Goal: Task Accomplishment & Management: Complete application form

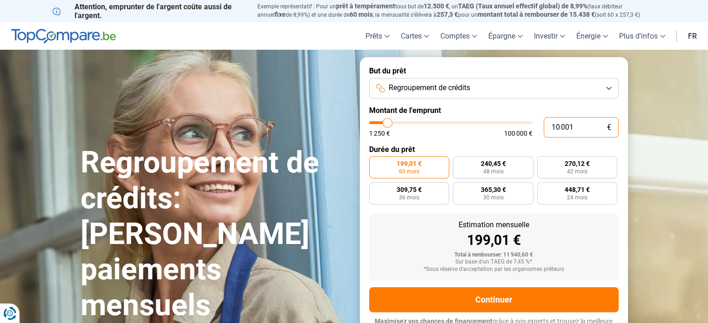
click at [575, 129] on input "10 001" at bounding box center [580, 127] width 75 height 20
type input "7"
type input "1250"
type input "75"
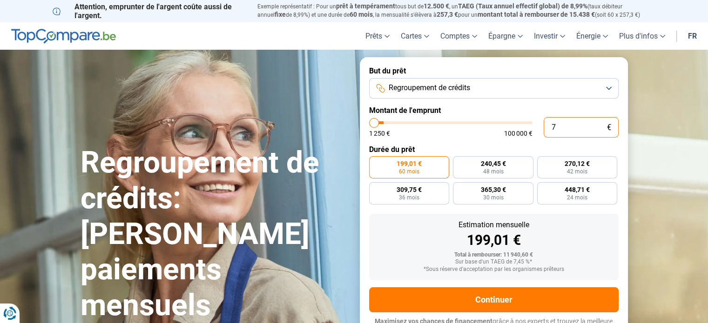
type input "1250"
type input "750"
type input "1250"
type input "7 500"
type input "7500"
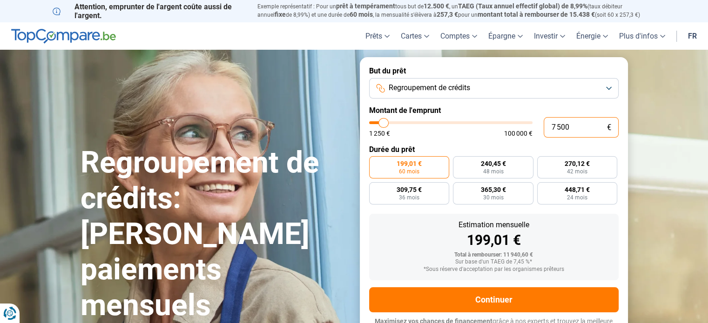
type input "75 000"
type input "75000"
radio input "false"
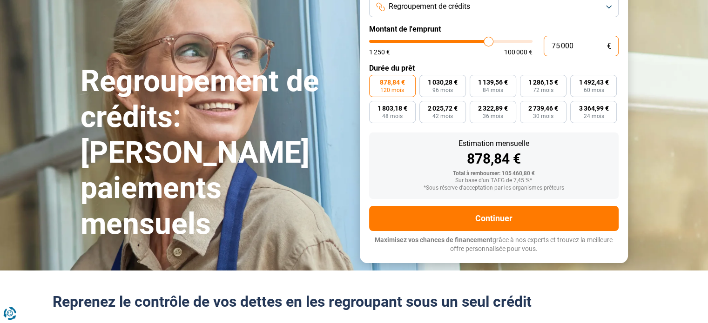
scroll to position [84, 0]
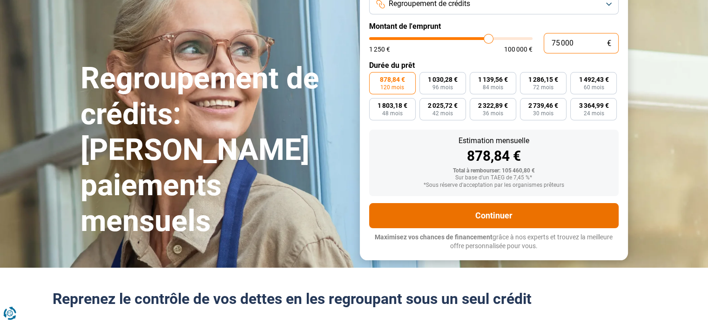
type input "75 000"
click at [501, 214] on button "Continuer" at bounding box center [493, 215] width 249 height 25
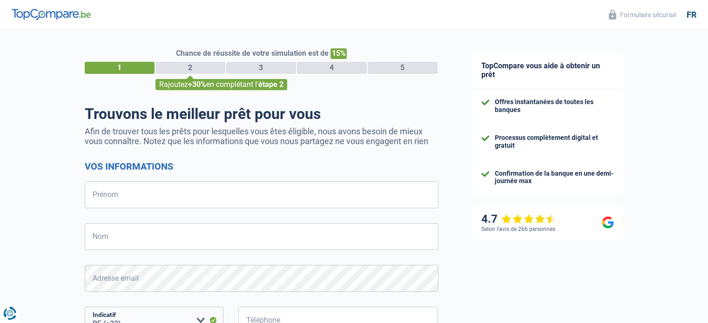
select select "32"
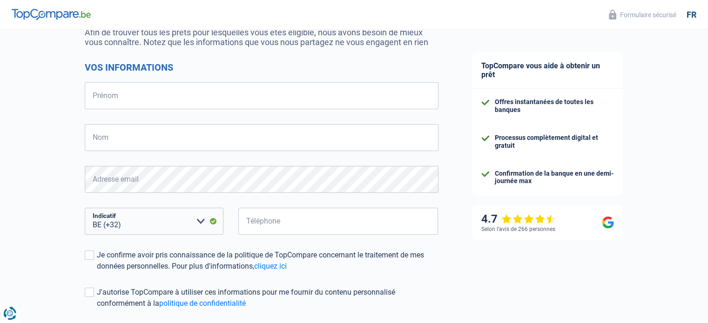
scroll to position [107, 0]
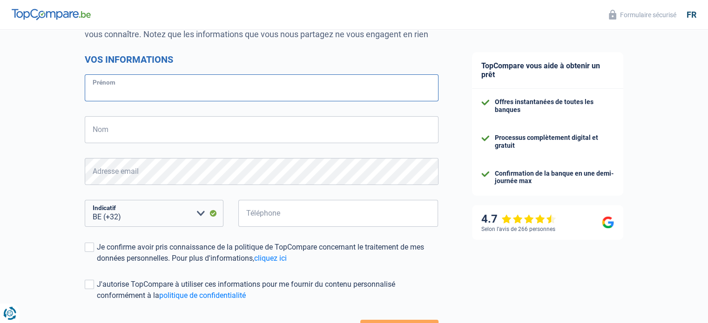
click at [224, 101] on input "Prénom" at bounding box center [262, 87] width 354 height 27
type input "[PERSON_NAME]"
click at [223, 124] on input "Nom" at bounding box center [262, 129] width 354 height 27
type input "Plaetevoet"
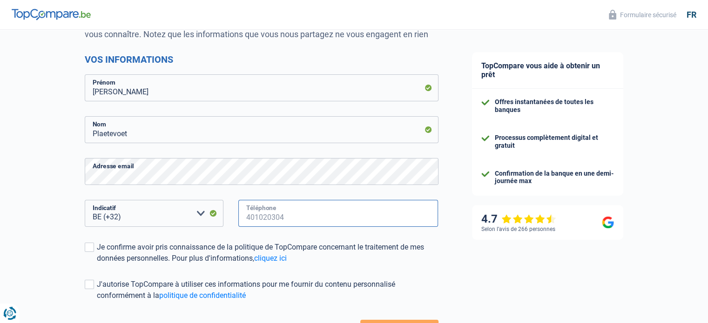
click at [255, 214] on input "Téléphone" at bounding box center [338, 213] width 200 height 27
type input "5"
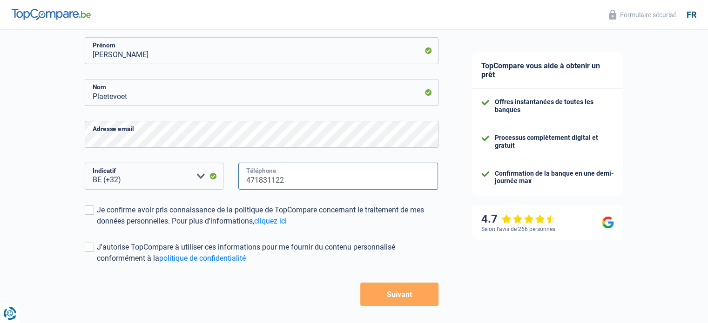
scroll to position [150, 0]
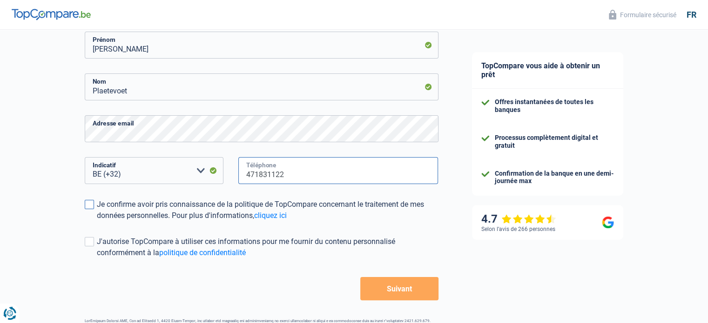
type input "471831122"
click at [87, 206] on span at bounding box center [89, 204] width 9 height 9
click at [97, 221] on input "Je confirme avoir pris connaissance de la politique de TopCompare concernant le…" at bounding box center [97, 221] width 0 height 0
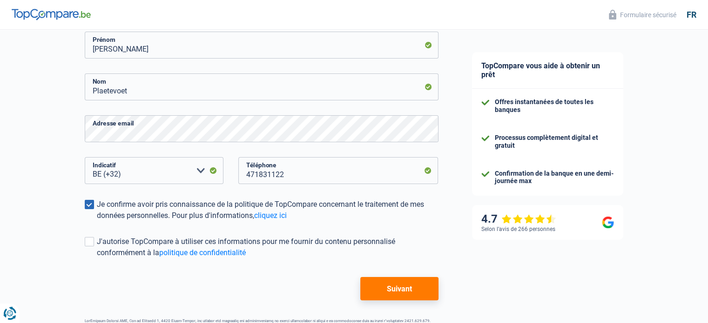
click at [387, 285] on button "Suivant" at bounding box center [399, 288] width 78 height 23
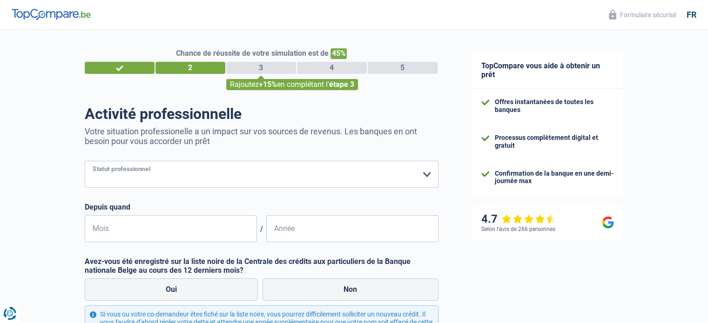
click at [174, 173] on select "Ouvrier Employé privé Employé public Invalide Indépendant Pensionné Chômeur Mut…" at bounding box center [262, 174] width 354 height 27
select select "publicEmployee"
click at [85, 161] on select "Ouvrier Employé privé Employé public Invalide Indépendant Pensionné Chômeur Mut…" at bounding box center [262, 174] width 354 height 27
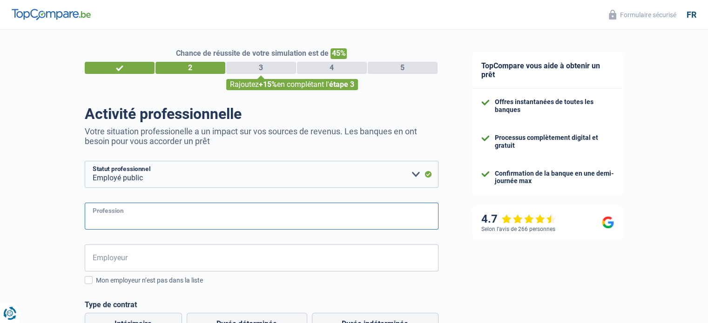
click at [185, 219] on input "Profession" at bounding box center [262, 216] width 354 height 27
type input "S"
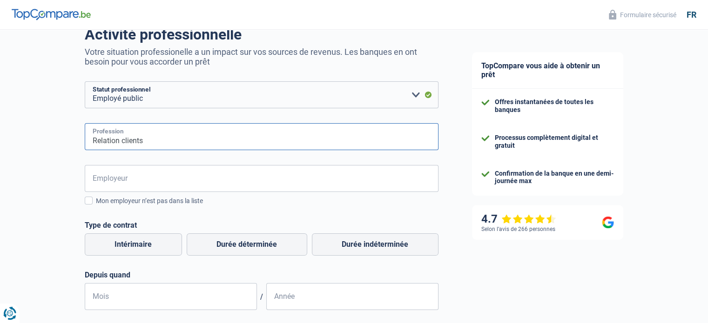
scroll to position [83, 0]
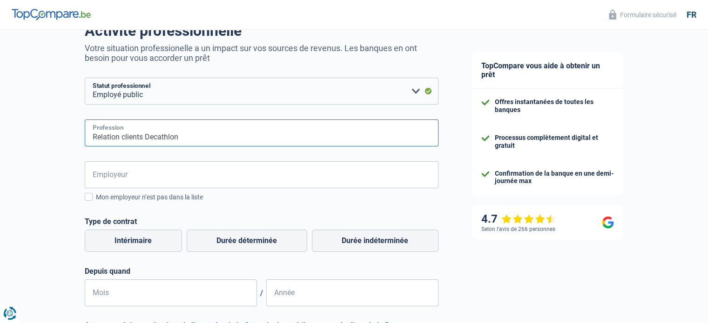
type input "Relation clients Decathlon"
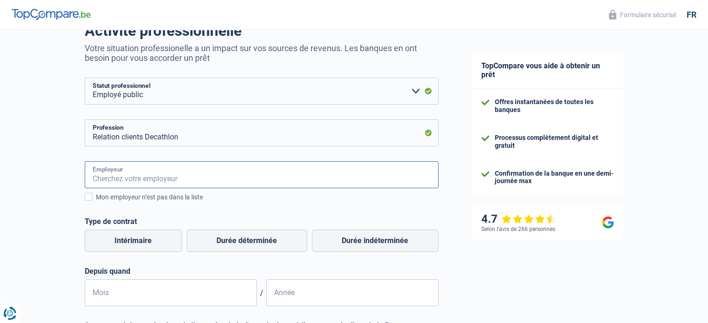
click at [337, 183] on input "Employeur" at bounding box center [262, 174] width 354 height 27
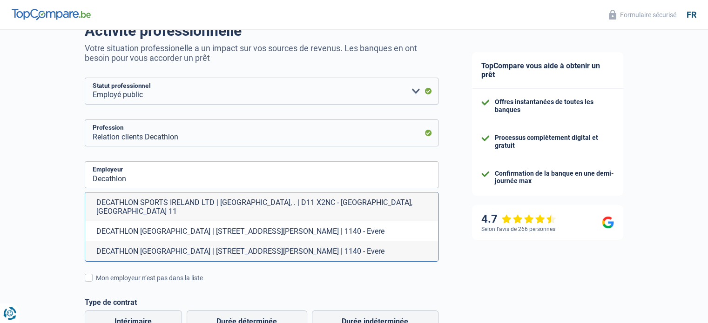
click at [270, 225] on li "DECATHLON [GEOGRAPHIC_DATA] | [STREET_ADDRESS][PERSON_NAME] | 1140 - Evere" at bounding box center [261, 231] width 353 height 20
type input "DECATHLON [GEOGRAPHIC_DATA] | [STREET_ADDRESS][PERSON_NAME] | 1140 - Evere"
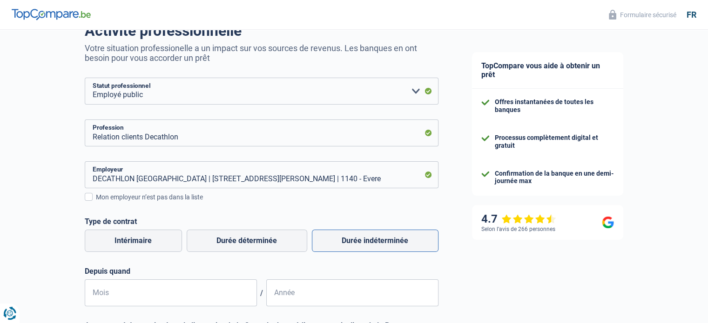
drag, startPoint x: 403, startPoint y: 246, endPoint x: 433, endPoint y: 238, distance: 30.9
click at [403, 246] on label "Durée indéterminée" at bounding box center [375, 241] width 127 height 22
click at [403, 246] on input "Durée indéterminée" at bounding box center [375, 241] width 127 height 22
radio input "true"
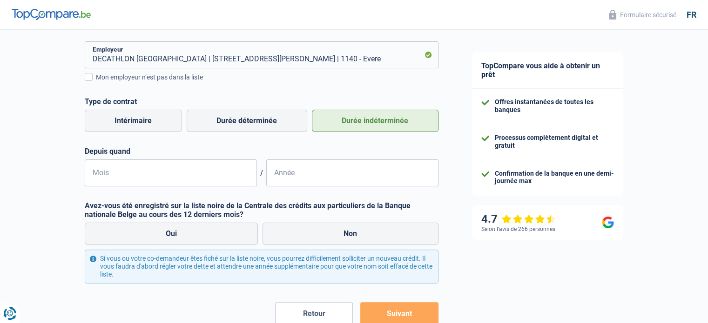
scroll to position [212, 0]
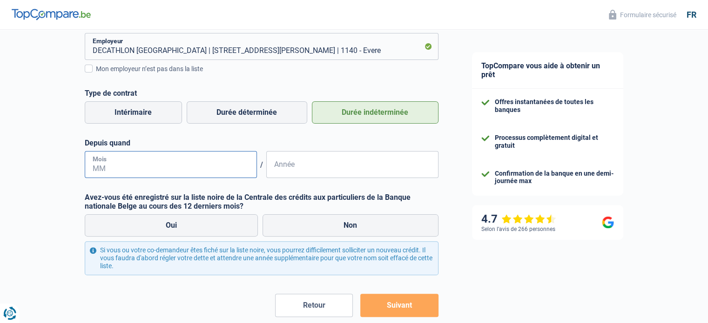
click at [169, 169] on input "Mois" at bounding box center [171, 164] width 172 height 27
type input "09"
type input "2018"
click at [291, 228] on label "Non" at bounding box center [350, 225] width 176 height 22
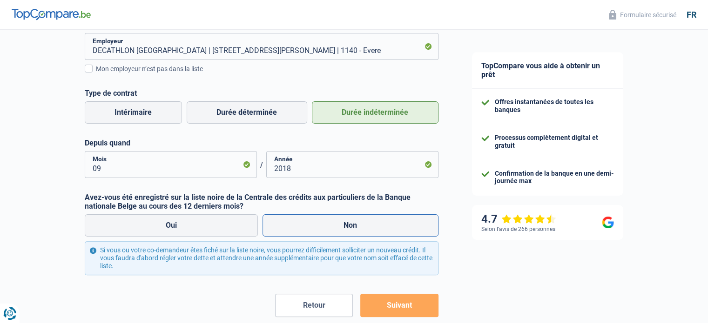
click at [291, 228] on input "Non" at bounding box center [350, 225] width 176 height 22
radio input "true"
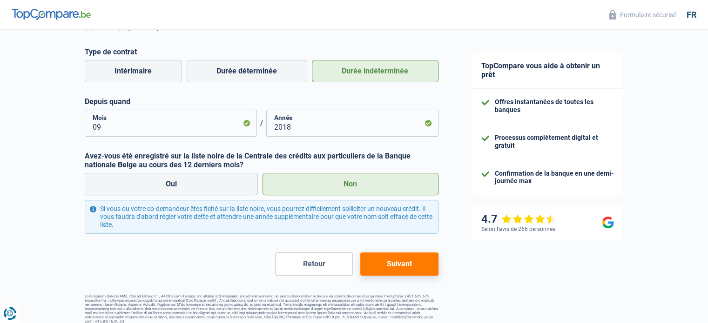
scroll to position [261, 0]
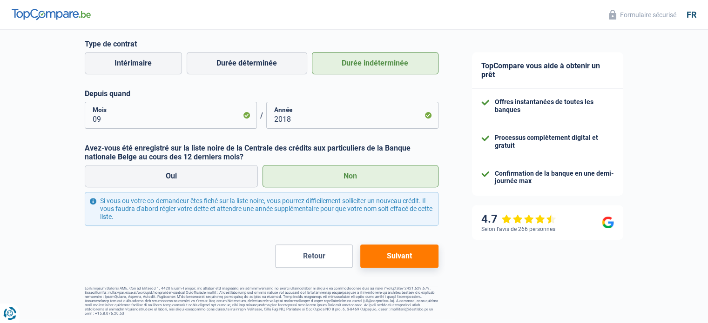
click at [422, 256] on button "Suivant" at bounding box center [399, 256] width 78 height 23
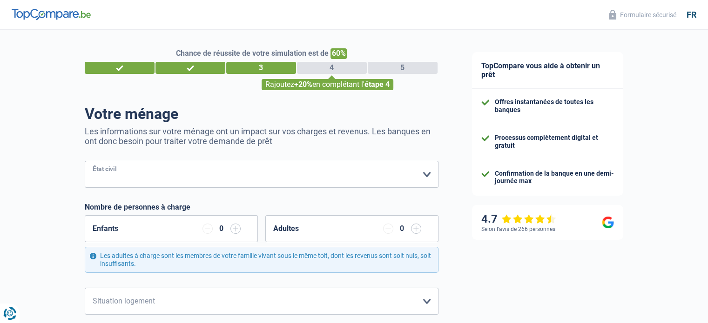
click at [424, 174] on select "[PERSON_NAME](e) Cohabitant(e) légal(e) Divorcé(e) Veuf(ve) Séparé (de fait) Ve…" at bounding box center [262, 174] width 354 height 27
select select "single"
click at [85, 161] on select "[PERSON_NAME](e) Cohabitant(e) légal(e) Divorcé(e) Veuf(ve) Séparé (de fait) Ve…" at bounding box center [262, 174] width 354 height 27
click at [239, 232] on input "button" at bounding box center [235, 229] width 10 height 10
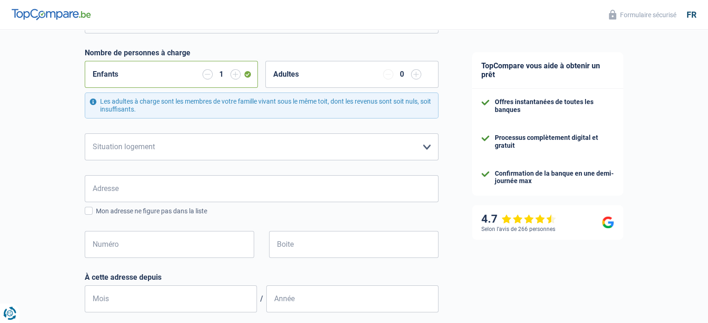
scroll to position [171, 0]
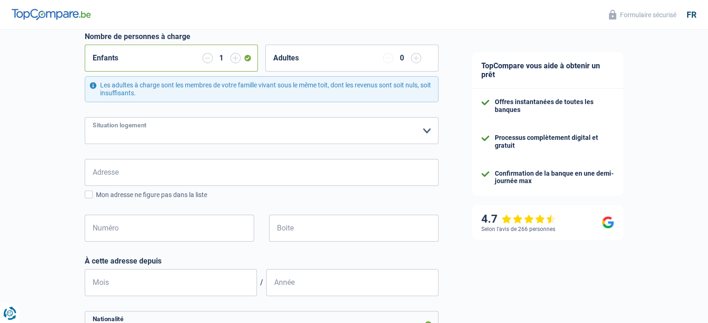
click at [415, 136] on select "Locataire Propriétaire avec prêt hypothécaire Propriétaire sans prêt hypothécai…" at bounding box center [262, 130] width 354 height 27
select select "rents"
click at [85, 117] on select "Locataire Propriétaire avec prêt hypothécaire Propriétaire sans prêt hypothécai…" at bounding box center [262, 130] width 354 height 27
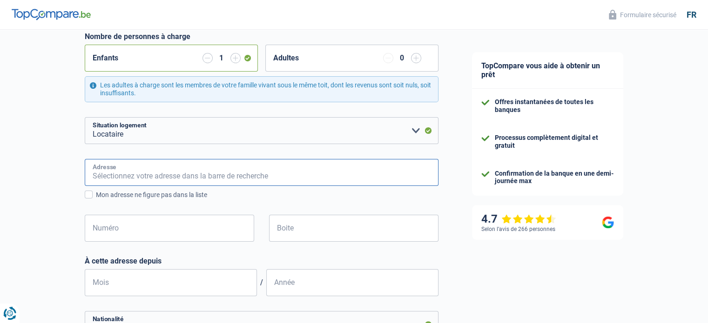
click at [383, 173] on input "Adresse" at bounding box center [262, 172] width 354 height 27
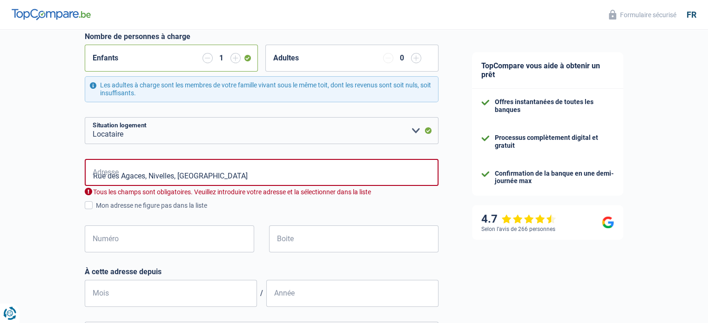
type input "[STREET_ADDRESS]"
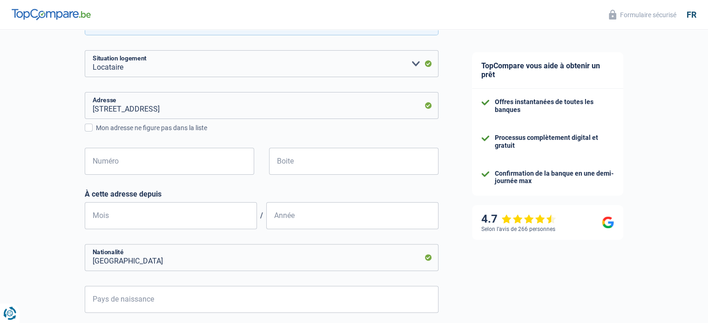
scroll to position [243, 0]
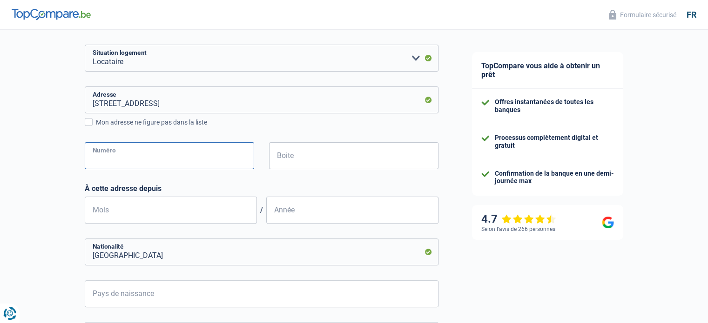
click at [192, 165] on input "Numéro" at bounding box center [169, 155] width 169 height 27
type input "1"
click at [202, 212] on input "Mois" at bounding box center [171, 210] width 172 height 27
type input "08"
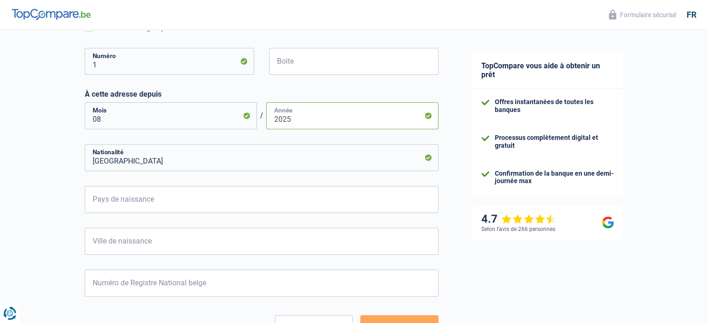
scroll to position [372, 0]
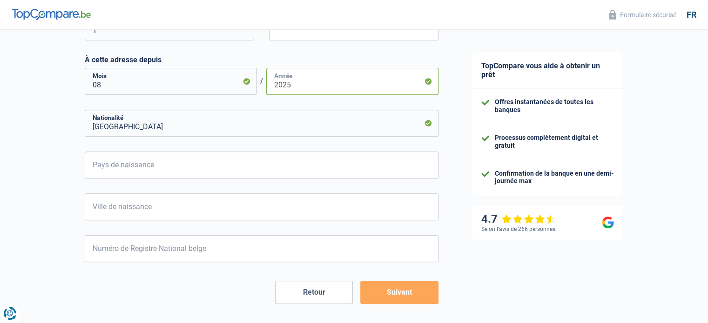
type input "2025"
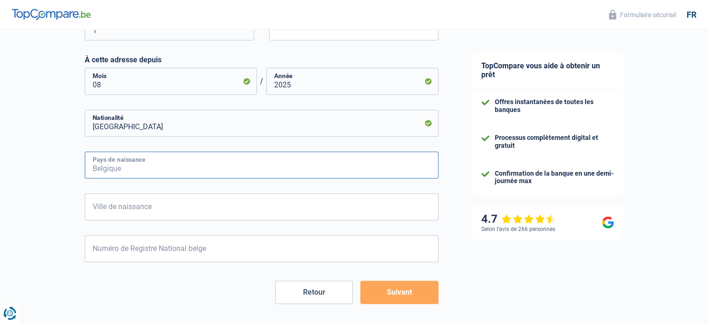
click at [321, 174] on input "Pays de naissance" at bounding box center [262, 165] width 354 height 27
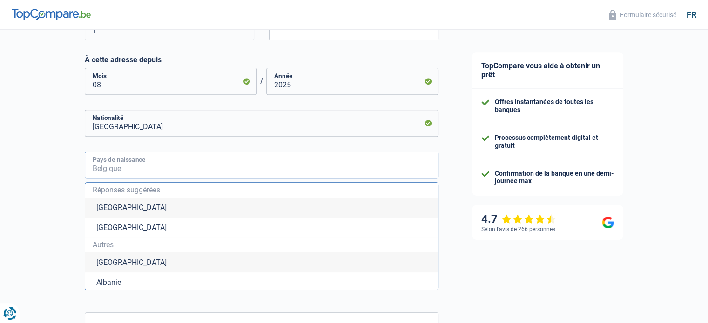
type input "B"
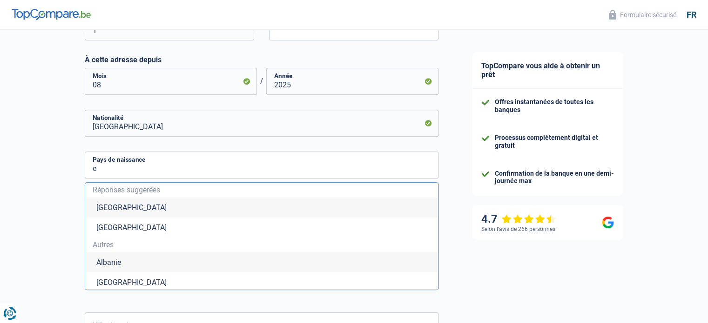
click at [295, 205] on li "[GEOGRAPHIC_DATA]" at bounding box center [261, 208] width 353 height 20
type input "[GEOGRAPHIC_DATA]"
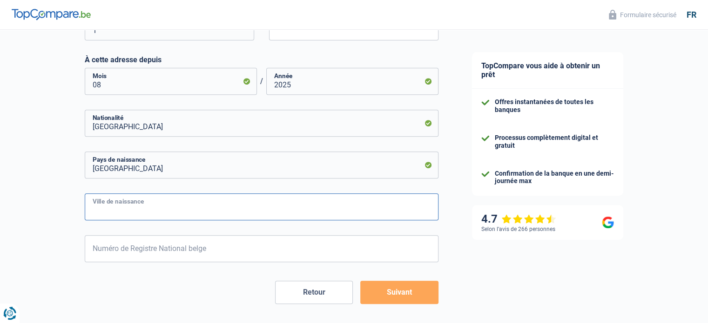
click at [267, 210] on input "Ville de naissance" at bounding box center [262, 207] width 354 height 27
type input "e"
type input "jette"
click at [210, 249] on input "Numéro de Registre National belge" at bounding box center [262, 248] width 354 height 27
type input "0"
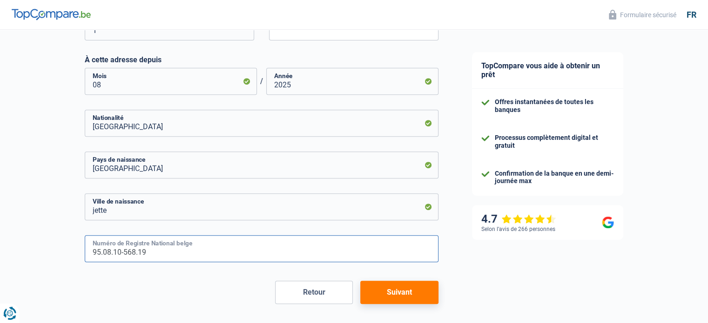
type input "95.08.10-568.19"
click at [406, 291] on button "Suivant" at bounding box center [399, 292] width 78 height 23
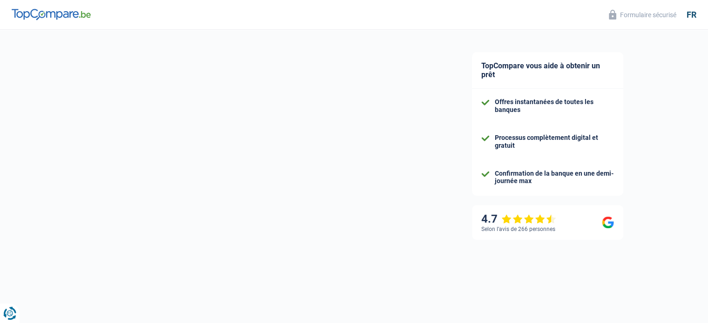
select select "familyAllowances"
select select "netSalary"
select select "mealVouchers"
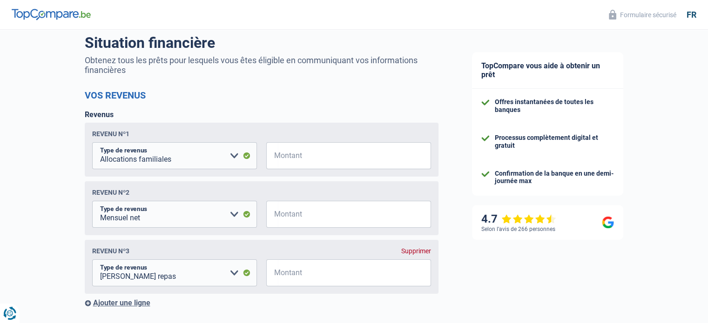
scroll to position [93, 0]
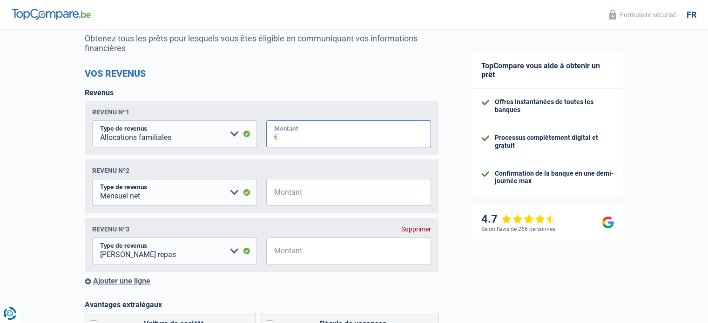
click at [334, 139] on input "Montant" at bounding box center [354, 133] width 153 height 27
type input "179"
click at [311, 191] on input "Montant" at bounding box center [354, 192] width 153 height 27
type input "2.500"
click at [306, 251] on input "Montant" at bounding box center [354, 251] width 153 height 27
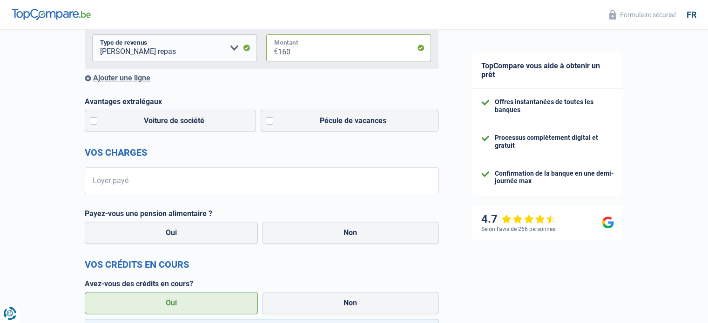
scroll to position [298, 0]
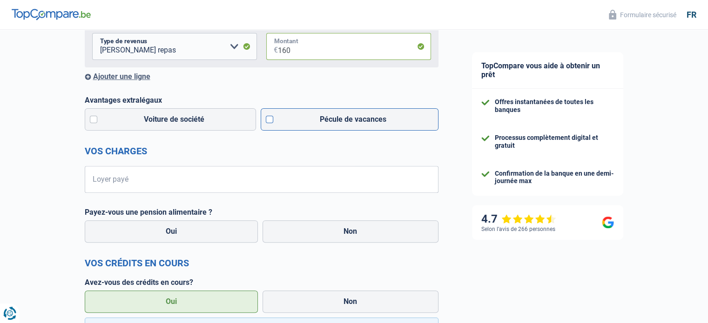
type input "160"
click at [273, 123] on label "Pécule de vacances" at bounding box center [350, 119] width 178 height 22
click at [273, 123] on input "Pécule de vacances" at bounding box center [350, 119] width 178 height 22
checkbox input "true"
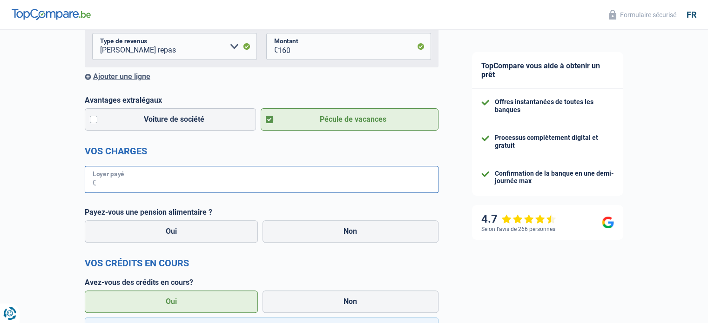
click at [247, 188] on input "Loyer payé" at bounding box center [267, 179] width 342 height 27
type input "400"
click at [322, 231] on label "Non" at bounding box center [350, 231] width 176 height 22
click at [322, 231] on input "Non" at bounding box center [350, 231] width 176 height 22
radio input "true"
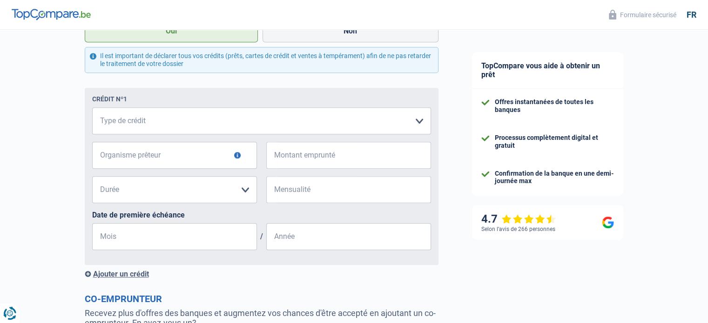
scroll to position [581, 0]
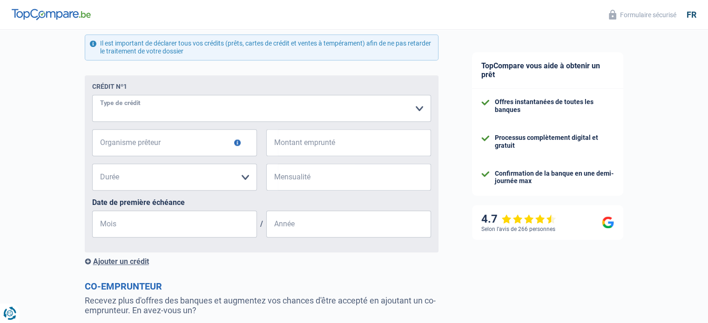
click at [146, 115] on select "Carte ou ouverture de crédit Prêt hypothécaire Vente à tempérament Prêt à tempé…" at bounding box center [261, 108] width 339 height 27
select select "personalLoan"
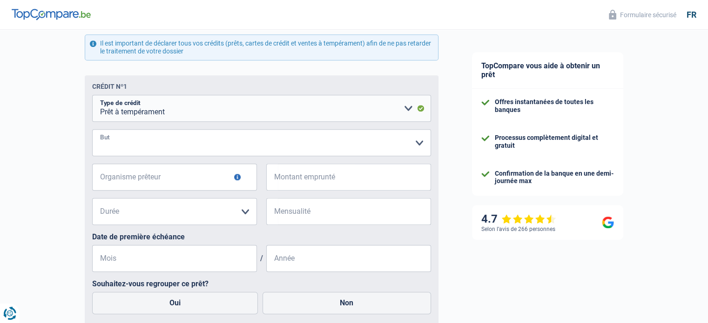
click at [208, 145] on select "Confort maison: meubles, textile, peinture, électroménager, outillage non-profe…" at bounding box center [261, 142] width 339 height 27
select select "familyEvent"
click at [92, 131] on select "Confort maison: meubles, textile, peinture, électroménager, outillage non-profe…" at bounding box center [261, 142] width 339 height 27
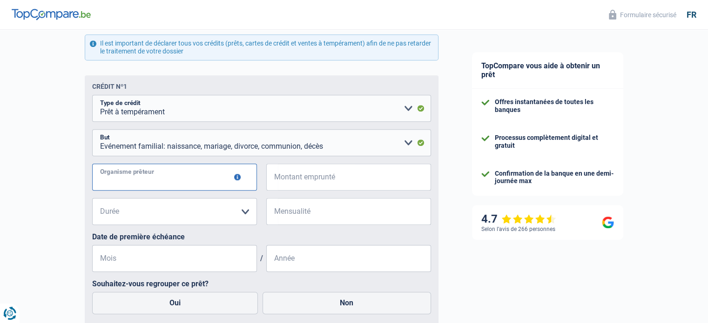
click at [156, 177] on input "Organisme prêteur" at bounding box center [174, 177] width 165 height 27
type input "ing"
click at [290, 178] on input "Montant emprunté" at bounding box center [354, 177] width 153 height 27
type input "30.000"
click at [243, 212] on select "12 mois 18 mois 24 mois 30 mois 36 mois 42 mois 48 mois 60 mois 72 mois 84 mois…" at bounding box center [174, 211] width 165 height 27
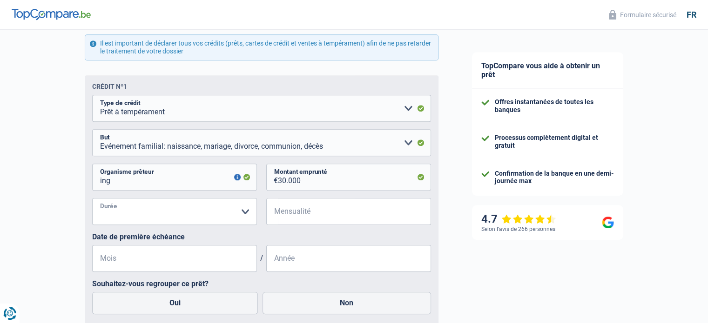
select select "84"
click at [92, 200] on select "12 mois 18 mois 24 mois 30 mois 36 mois 42 mois 48 mois 60 mois 72 mois 84 mois…" at bounding box center [174, 211] width 165 height 27
click at [324, 221] on input "Mensualité" at bounding box center [354, 211] width 153 height 27
type input "461"
click at [203, 266] on input "Mois" at bounding box center [174, 258] width 165 height 27
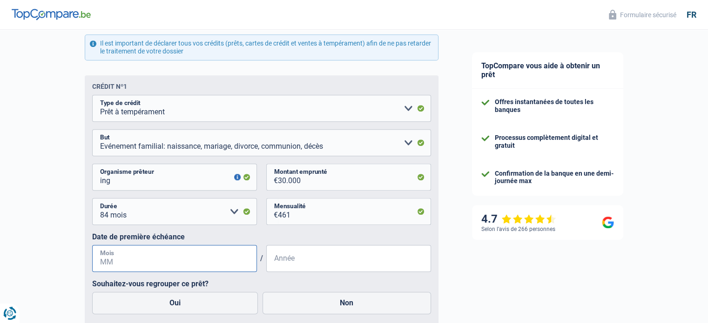
type input "9"
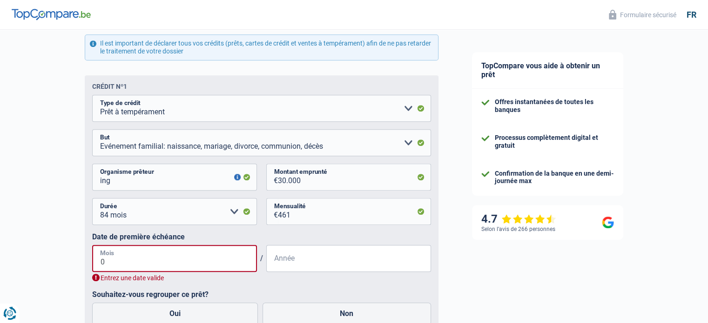
type input "06"
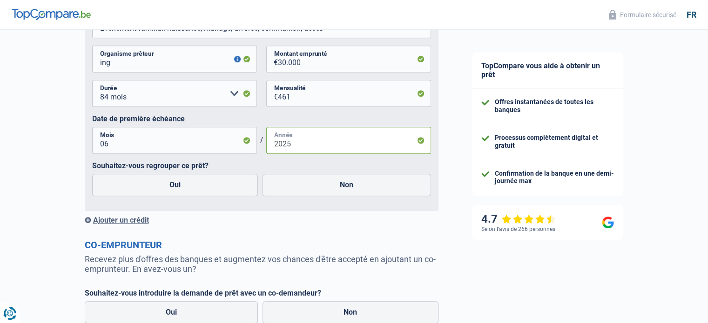
scroll to position [706, 0]
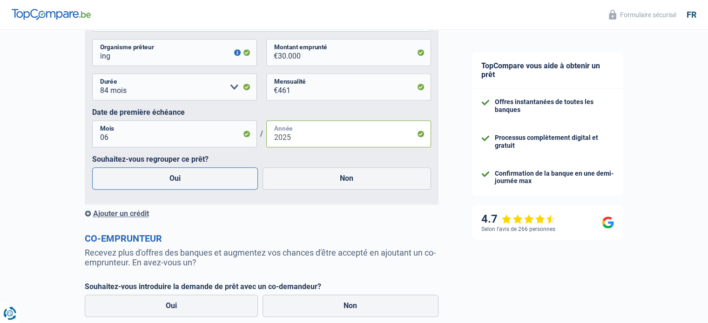
type input "2025"
click at [210, 180] on label "Oui" at bounding box center [175, 178] width 166 height 22
click at [210, 180] on input "Oui" at bounding box center [175, 178] width 166 height 22
radio input "true"
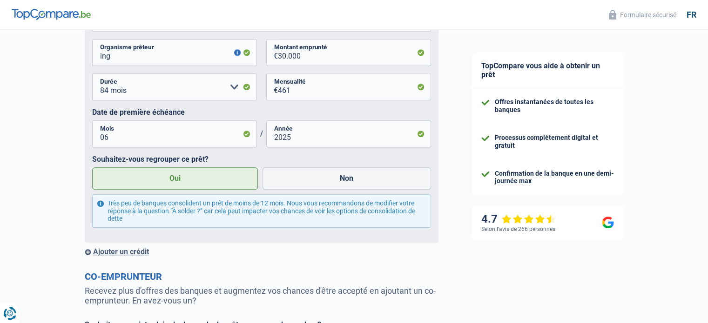
click at [141, 254] on div "Ajouter un crédit" at bounding box center [262, 251] width 354 height 9
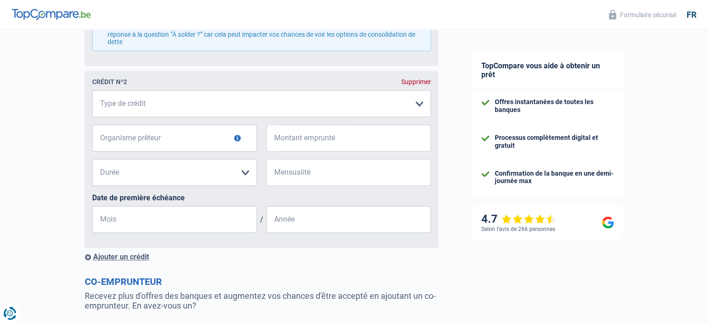
scroll to position [876, 0]
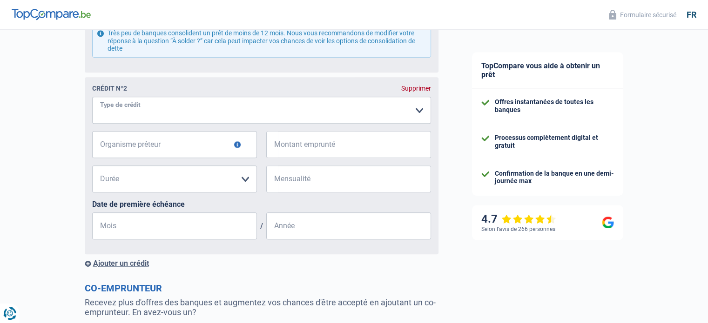
click at [314, 122] on select "Carte ou ouverture de crédit Prêt hypothécaire Vente à tempérament Prêt à tempé…" at bounding box center [261, 110] width 339 height 27
select select "personalLoan"
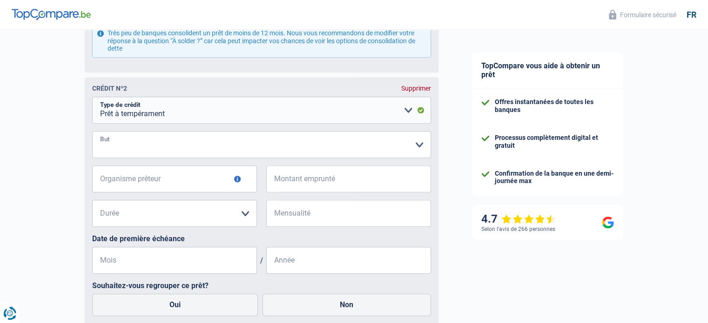
click at [210, 143] on select "Confort maison: meubles, textile, peinture, électroménager, outillage non-profe…" at bounding box center [261, 144] width 339 height 27
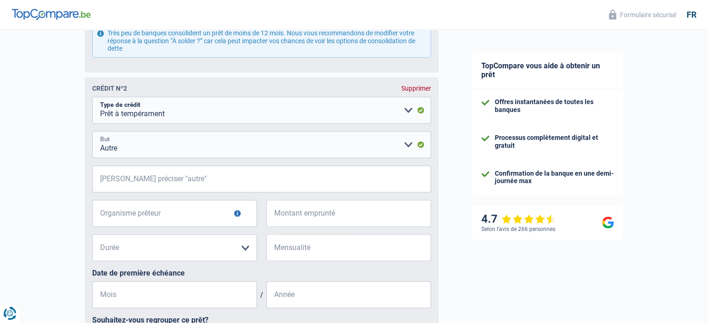
click at [193, 152] on select "Confort maison: meubles, textile, peinture, électroménager, outillage non-profe…" at bounding box center [261, 144] width 339 height 27
select select "homeFurnishingOrRelocation"
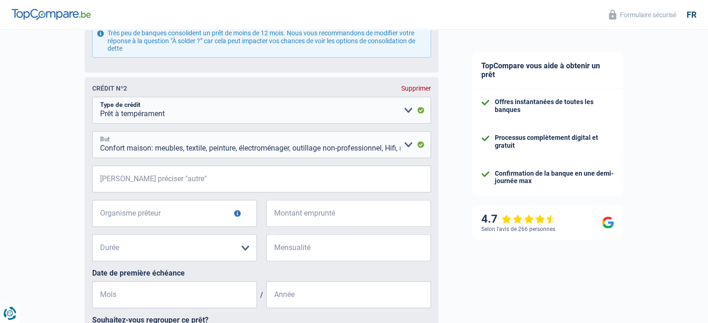
click at [92, 134] on select "Confort maison: meubles, textile, peinture, électroménager, outillage non-profe…" at bounding box center [261, 144] width 339 height 27
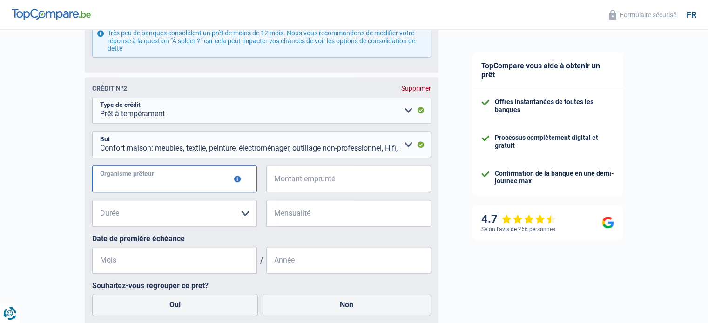
click at [176, 180] on input "Organisme prêteur" at bounding box center [174, 179] width 165 height 27
type input "ING"
click at [302, 187] on input "Montant emprunté" at bounding box center [354, 179] width 153 height 27
type input "20.000"
click at [223, 220] on select "12 mois 18 mois 24 mois 30 mois 36 mois 42 mois 48 mois 60 mois 72 mois 84 mois…" at bounding box center [174, 213] width 165 height 27
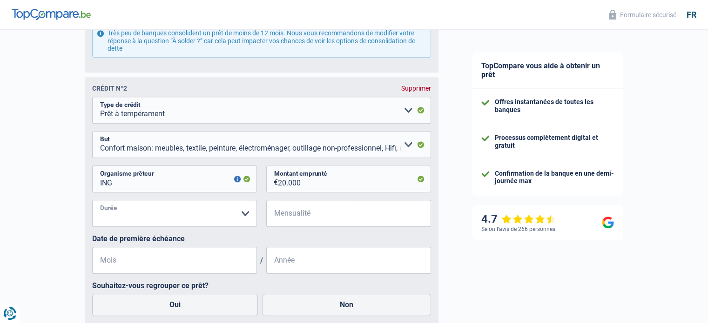
select select "84"
click at [92, 202] on select "12 mois 18 mois 24 mois 30 mois 36 mois 42 mois 48 mois 60 mois 72 mois 84 mois…" at bounding box center [174, 213] width 165 height 27
click at [301, 217] on input "Mensualité" at bounding box center [354, 213] width 153 height 27
type input "307"
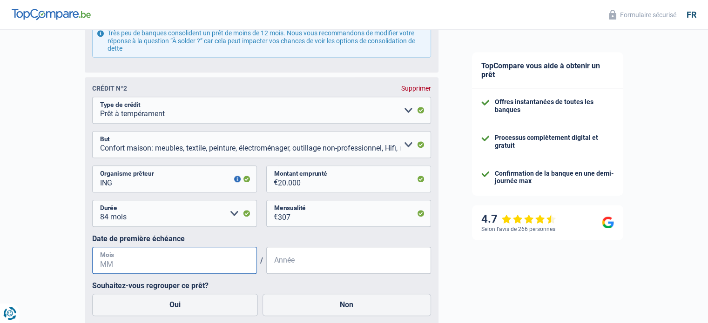
click at [195, 267] on input "Mois" at bounding box center [174, 260] width 165 height 27
type input "06"
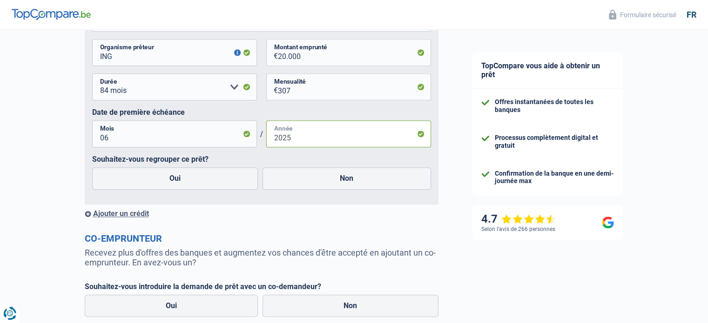
scroll to position [1027, 0]
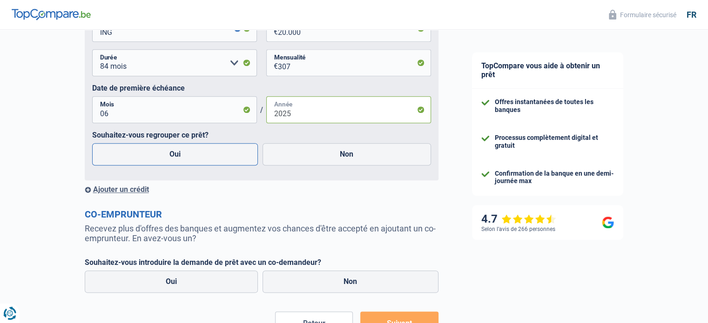
type input "2025"
click at [219, 161] on label "Oui" at bounding box center [175, 154] width 166 height 22
click at [219, 161] on input "Oui" at bounding box center [175, 154] width 166 height 22
radio input "true"
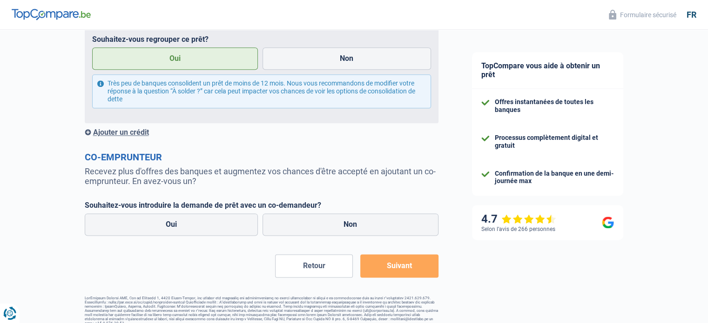
scroll to position [1135, 0]
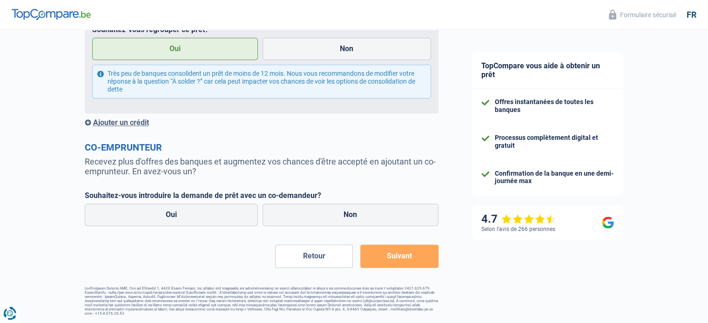
click at [126, 122] on div "Ajouter un crédit" at bounding box center [262, 122] width 354 height 9
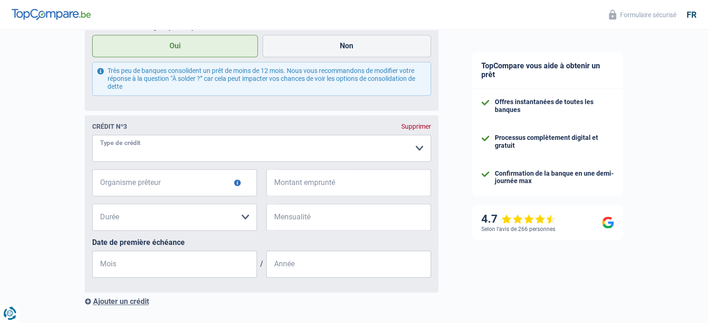
click at [168, 155] on select "Carte ou ouverture de crédit Prêt hypothécaire Vente à tempérament Prêt à tempé…" at bounding box center [261, 148] width 339 height 27
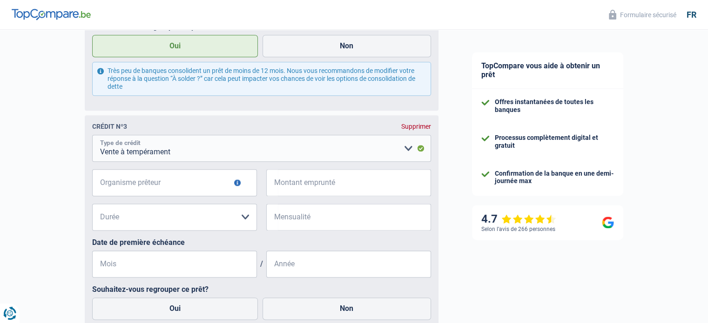
click at [174, 152] on select "Carte ou ouverture de crédit Prêt hypothécaire Vente à tempérament Prêt à tempé…" at bounding box center [261, 148] width 339 height 27
select select "personalLoan"
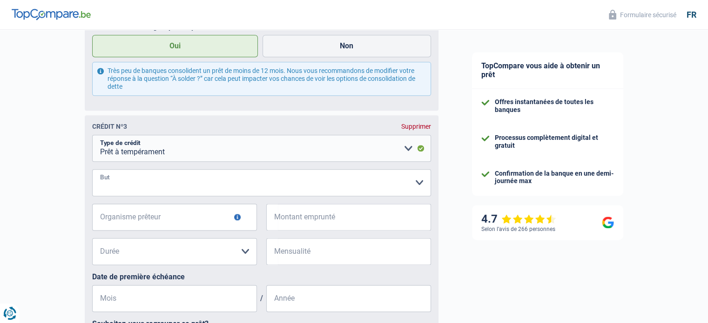
click at [172, 180] on select "Confort maison: meubles, textile, peinture, électroménager, outillage non-profe…" at bounding box center [261, 182] width 339 height 27
select select "familyEvent"
click at [92, 172] on select "Confort maison: meubles, textile, peinture, électroménager, outillage non-profe…" at bounding box center [261, 182] width 339 height 27
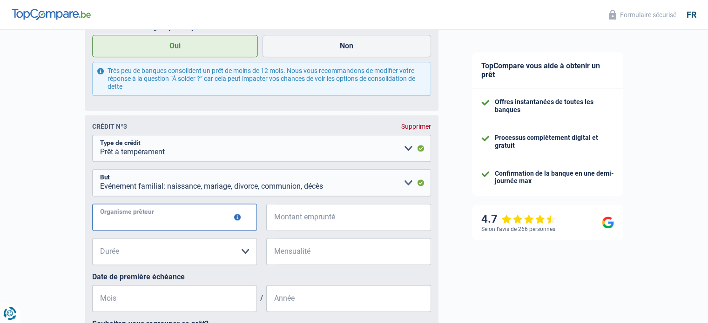
click at [190, 224] on input "Organisme prêteur" at bounding box center [174, 217] width 165 height 27
type input "ING"
click at [313, 212] on input "Montant emprunté" at bounding box center [354, 217] width 153 height 27
type input "16.000"
click at [228, 262] on select "12 mois 18 mois 24 mois 30 mois 36 mois 42 mois 48 mois 60 mois 72 mois 84 mois…" at bounding box center [174, 251] width 165 height 27
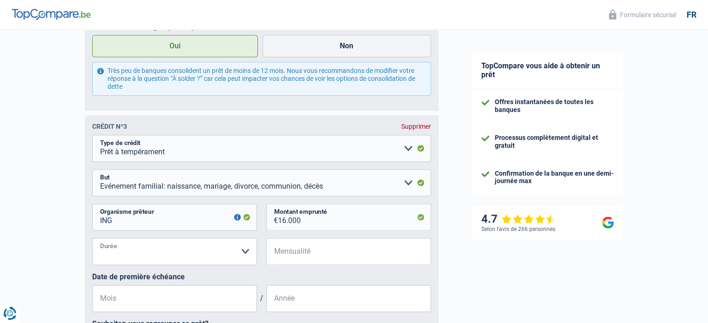
select select "84"
click at [92, 241] on select "12 mois 18 mois 24 mois 30 mois 36 mois 42 mois 48 mois 60 mois 72 mois 84 mois…" at bounding box center [174, 251] width 165 height 27
click at [290, 261] on input "Mensualité" at bounding box center [354, 251] width 153 height 27
type input "291"
click at [185, 303] on input "Mois" at bounding box center [174, 298] width 165 height 27
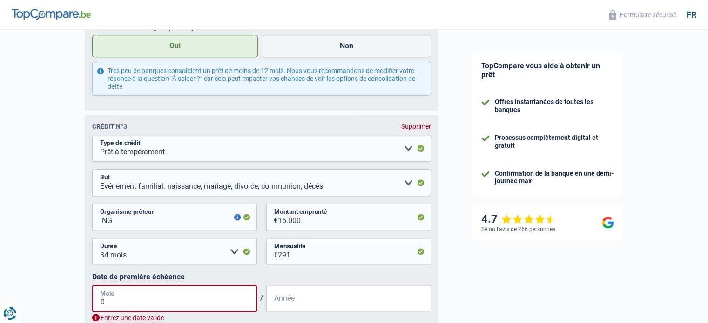
type input "06"
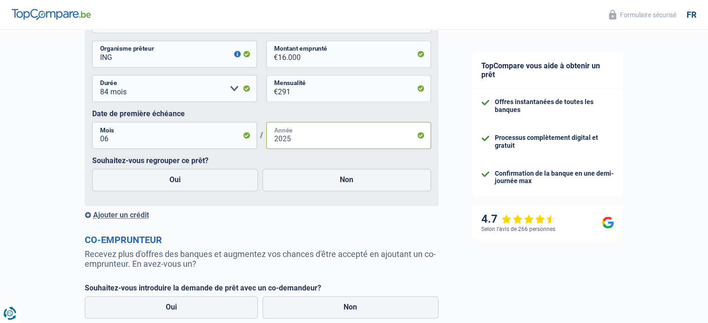
scroll to position [1313, 0]
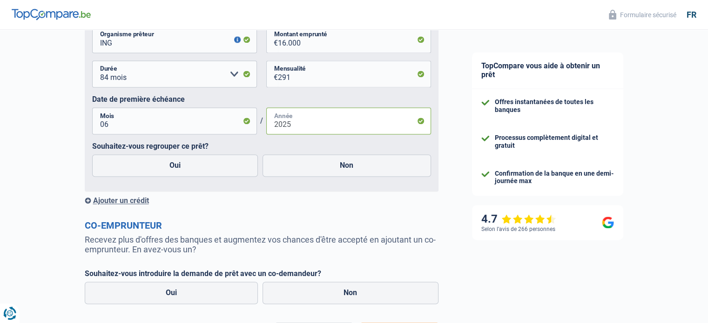
type input "2025"
click at [167, 179] on div "Oui Non" at bounding box center [261, 165] width 343 height 27
click at [176, 175] on label "Oui" at bounding box center [175, 165] width 166 height 22
click at [176, 175] on input "Oui" at bounding box center [175, 165] width 166 height 22
radio input "true"
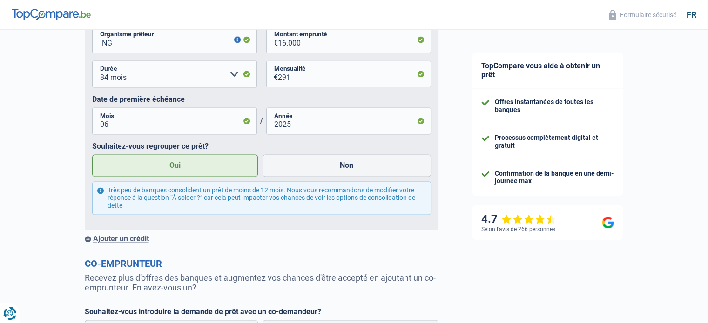
click at [140, 243] on div "Ajouter un crédit" at bounding box center [262, 238] width 354 height 9
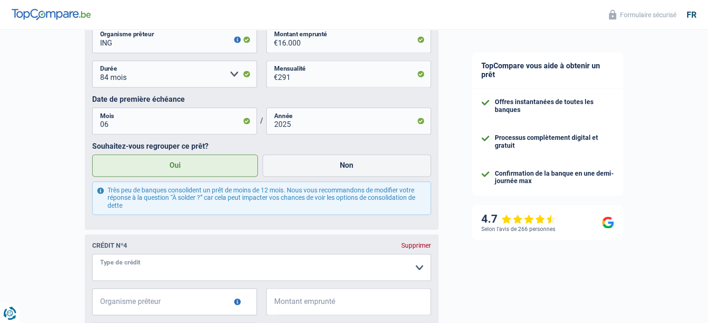
click at [179, 266] on select "Carte ou ouverture de crédit Prêt hypothécaire Vente à tempérament Prêt à tempé…" at bounding box center [261, 267] width 339 height 27
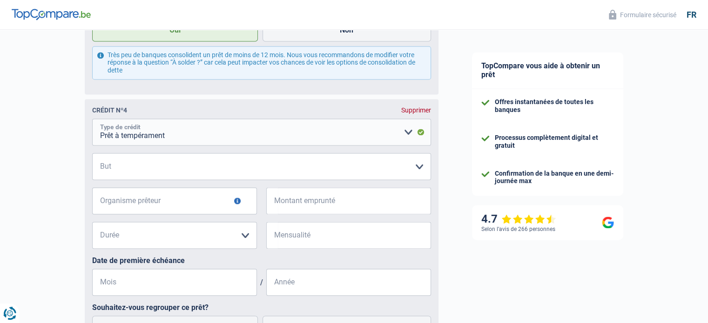
scroll to position [1465, 0]
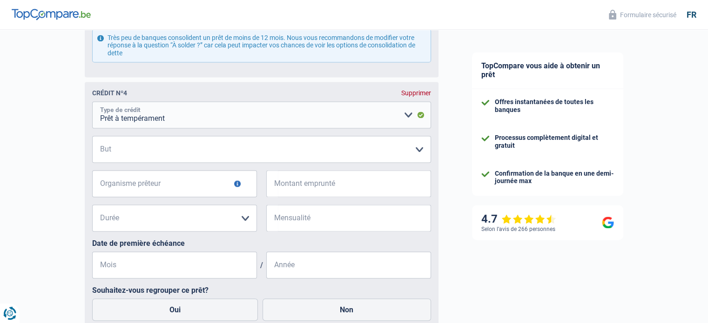
click at [344, 115] on select "Carte ou ouverture de crédit Prêt hypothécaire Vente à tempérament Prêt à tempé…" at bounding box center [261, 114] width 339 height 27
select select "carLoan"
click at [92, 105] on select "Carte ou ouverture de crédit Prêt hypothécaire Vente à tempérament Prêt à tempé…" at bounding box center [261, 114] width 339 height 27
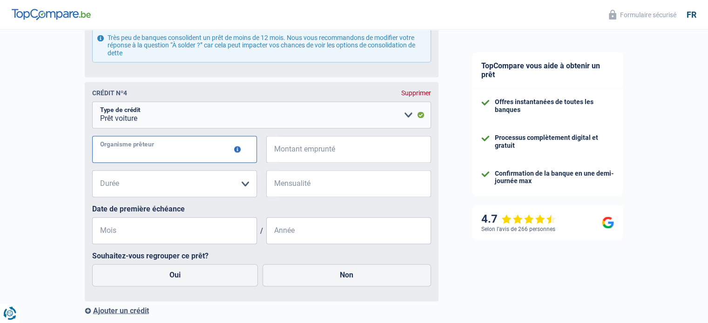
click at [202, 157] on input "Organisme prêteur" at bounding box center [174, 149] width 165 height 27
type input "ING"
click at [253, 113] on select "Carte ou ouverture de crédit Prêt hypothécaire Vente à tempérament Prêt à tempé…" at bounding box center [261, 114] width 339 height 27
select select "personalLoan"
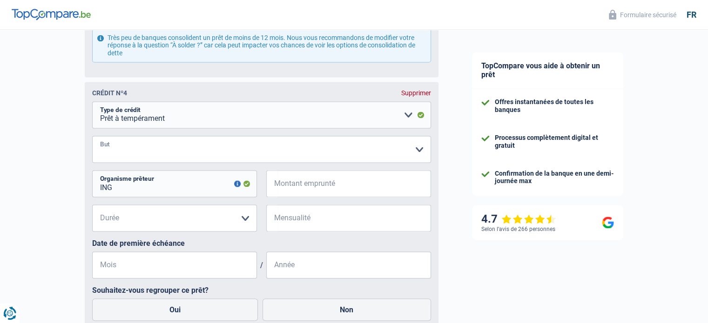
click at [210, 145] on select "Confort maison: meubles, textile, peinture, électroménager, outillage non-profe…" at bounding box center [261, 149] width 339 height 27
select select "other"
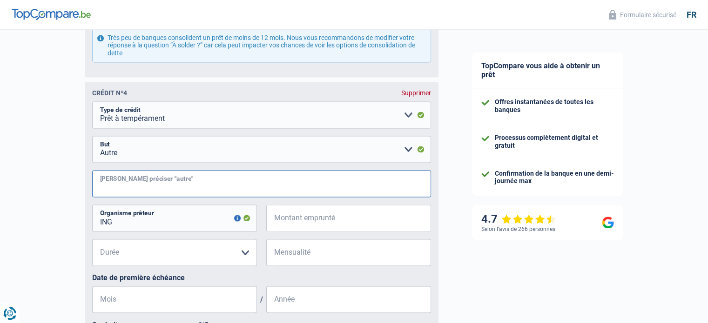
click at [238, 186] on input "[PERSON_NAME] préciser "autre"" at bounding box center [261, 183] width 339 height 27
type input "ACHAT VELO"
click at [312, 227] on input "Montant emprunté" at bounding box center [354, 218] width 153 height 27
type input "11.400"
click at [205, 251] on select "12 mois 18 mois 24 mois 30 mois 36 mois 42 mois 48 mois 60 mois Veuillez sélect…" at bounding box center [174, 252] width 165 height 27
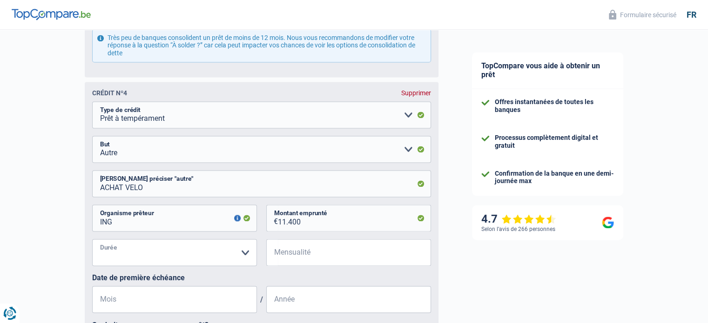
select select "60"
click at [92, 242] on select "12 mois 18 mois 24 mois 30 mois 36 mois 42 mois 48 mois 60 mois Veuillez sélect…" at bounding box center [174, 252] width 165 height 27
click at [297, 264] on input "Mensualité" at bounding box center [354, 252] width 153 height 27
type input "175"
click at [182, 305] on input "Mois" at bounding box center [174, 299] width 165 height 27
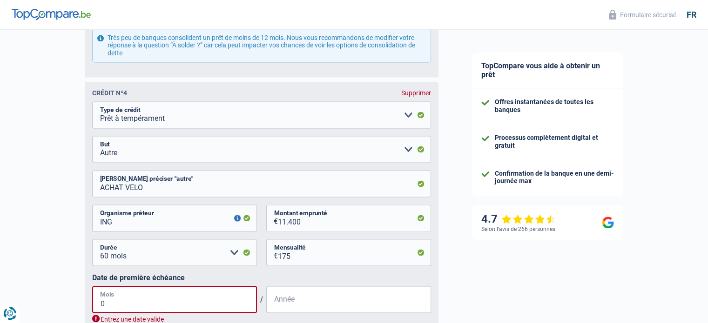
type input "07"
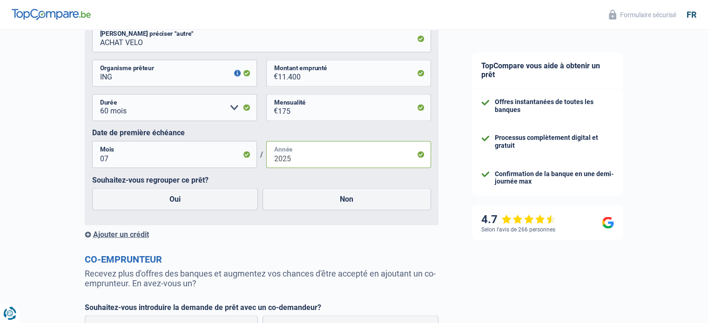
scroll to position [1655, 0]
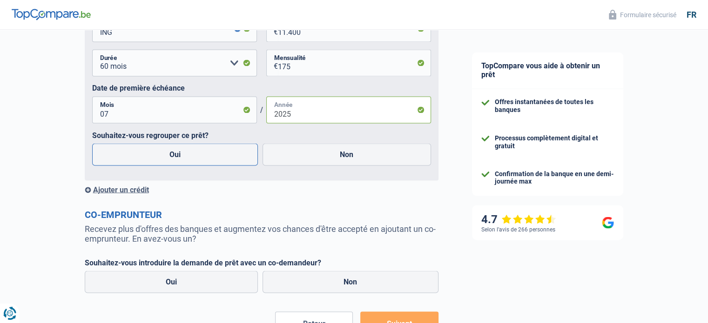
type input "2025"
click at [159, 157] on label "Oui" at bounding box center [175, 154] width 166 height 22
click at [159, 157] on input "Oui" at bounding box center [175, 154] width 166 height 22
radio input "true"
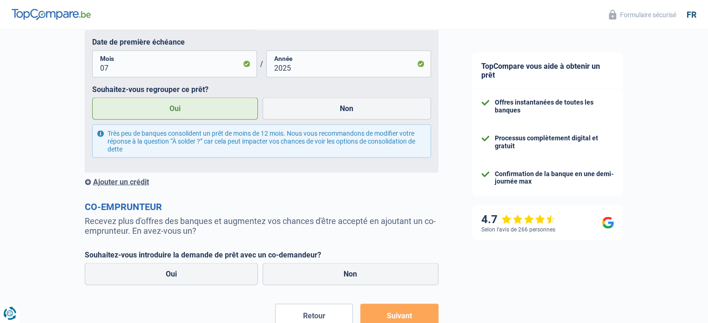
scroll to position [1764, 0]
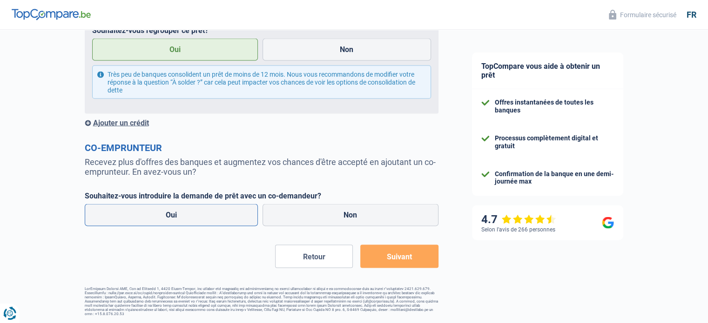
click at [171, 213] on label "Oui" at bounding box center [172, 215] width 174 height 22
click at [171, 213] on input "Oui" at bounding box center [172, 215] width 174 height 22
radio input "true"
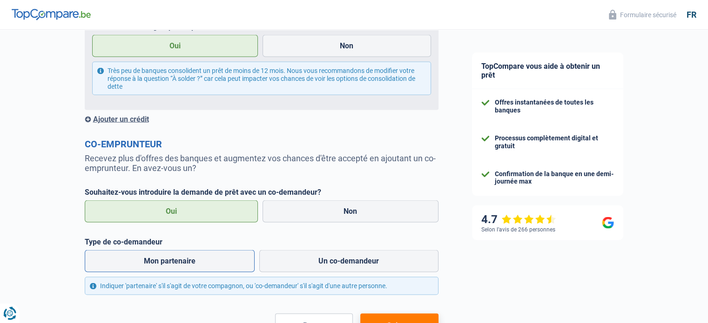
click at [212, 262] on label "Mon partenaire" at bounding box center [170, 261] width 170 height 22
click at [212, 262] on input "Mon partenaire" at bounding box center [170, 261] width 170 height 22
radio input "true"
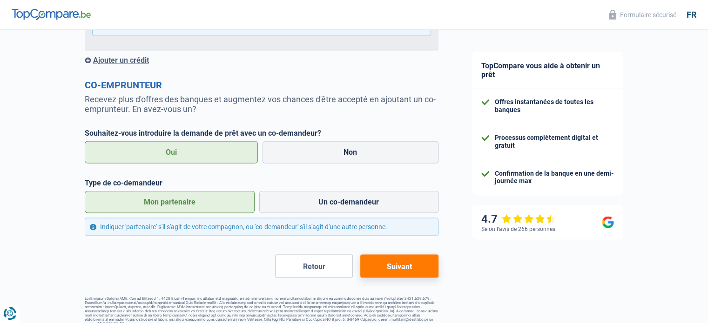
scroll to position [1837, 0]
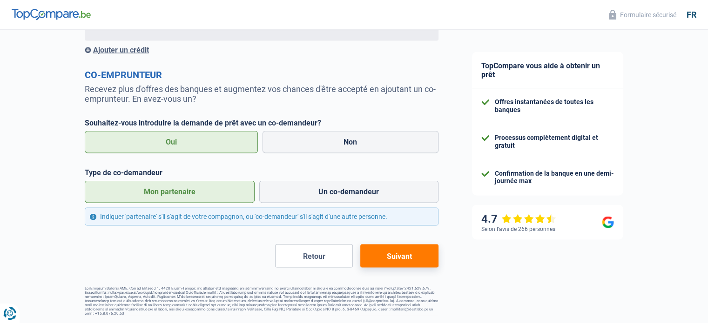
click at [425, 256] on button "Suivant" at bounding box center [399, 256] width 78 height 23
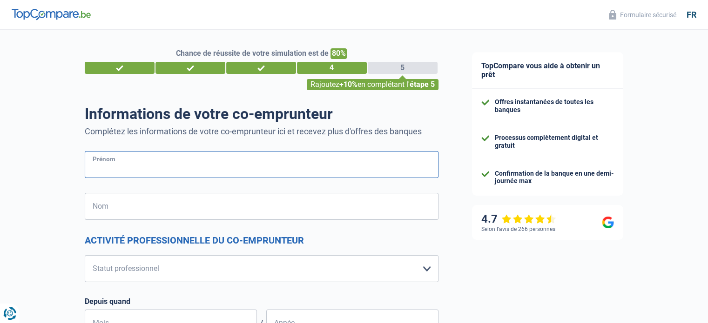
click at [202, 164] on input "Prénom" at bounding box center [262, 164] width 354 height 27
type input "tri [PERSON_NAME]"
click at [165, 204] on input "Nom" at bounding box center [262, 206] width 354 height 27
type input "p"
type input "[PERSON_NAME]"
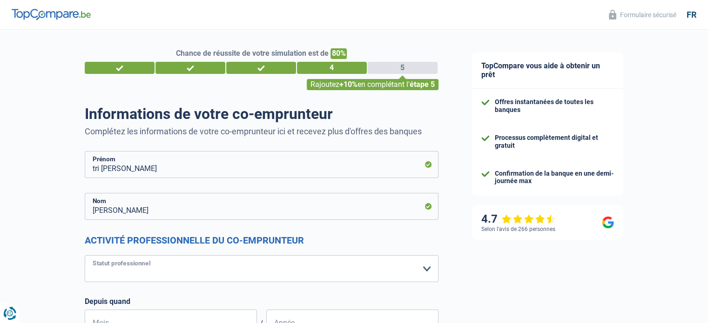
click at [189, 270] on select "Ouvrier Employé privé Employé public Invalide Indépendant Pensionné Chômeur Mut…" at bounding box center [262, 268] width 354 height 27
select select "worker"
click at [85, 255] on select "Ouvrier Employé privé Employé public Invalide Indépendant Pensionné Chômeur Mut…" at bounding box center [262, 268] width 354 height 27
select select "netSalary"
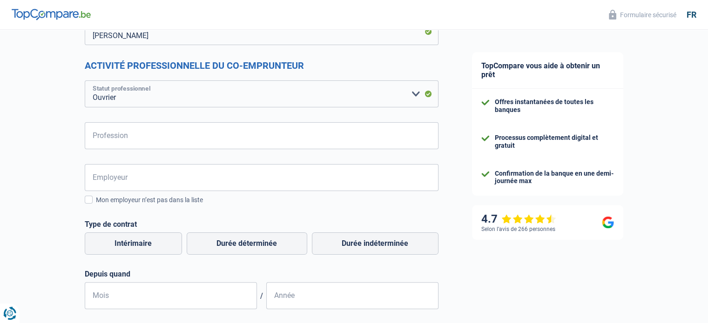
scroll to position [193, 0]
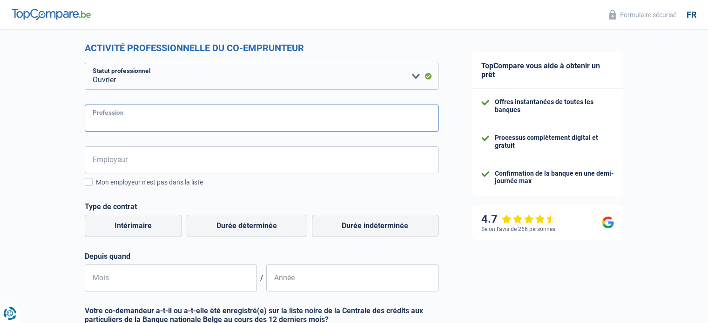
click at [274, 128] on input "Profession" at bounding box center [262, 118] width 354 height 27
type input "vendeur livreur"
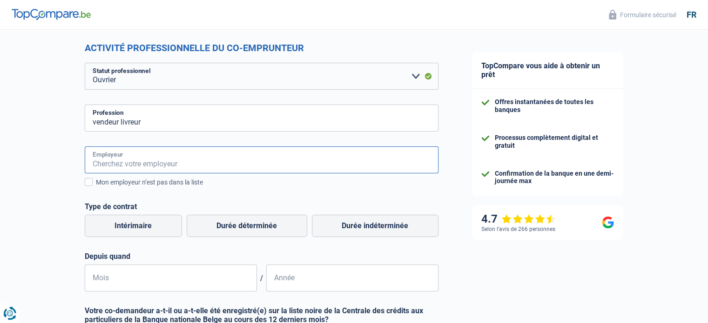
click at [240, 158] on input "Employeur" at bounding box center [262, 160] width 354 height 27
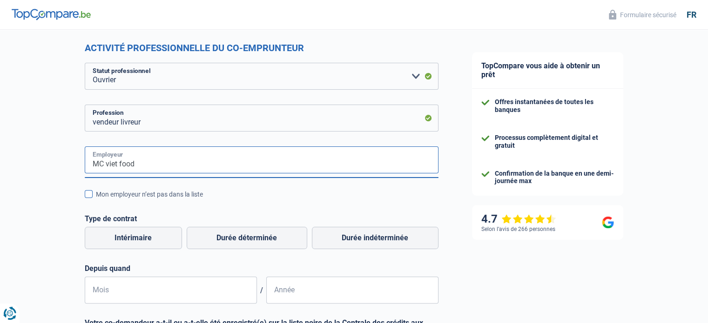
type input "MC viet food"
click at [91, 193] on label "Mon employeur n’est pas dans la liste" at bounding box center [262, 194] width 354 height 10
click at [96, 200] on input "Mon employeur n’est pas dans la liste" at bounding box center [96, 200] width 0 height 0
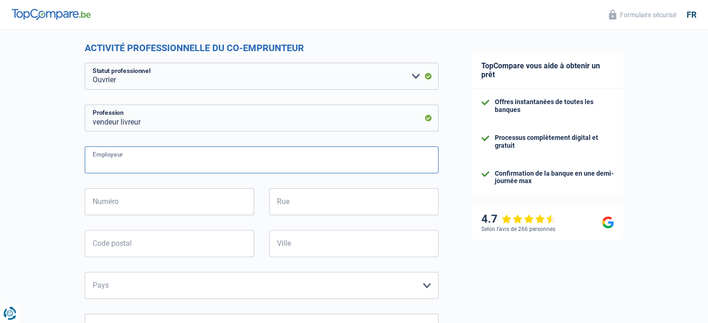
click at [127, 159] on input "Employeur" at bounding box center [262, 160] width 354 height 27
type input "mc viet food"
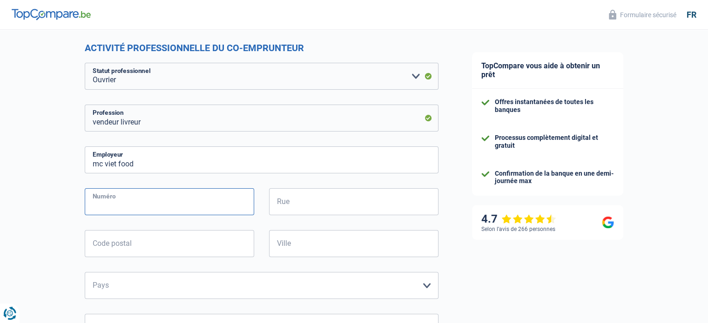
click at [128, 195] on input "Numéro" at bounding box center [169, 201] width 169 height 27
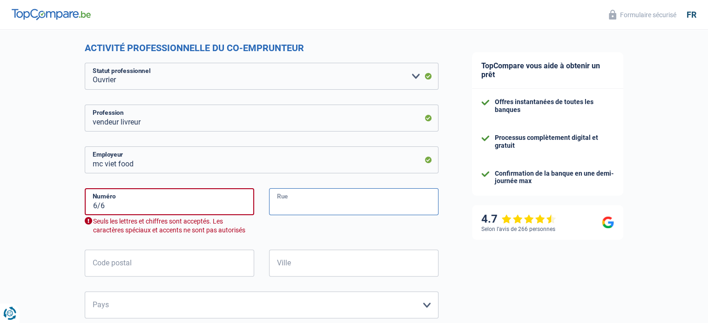
click at [316, 197] on input "Rue" at bounding box center [353, 201] width 169 height 27
click at [180, 202] on input "6/6" at bounding box center [169, 201] width 169 height 27
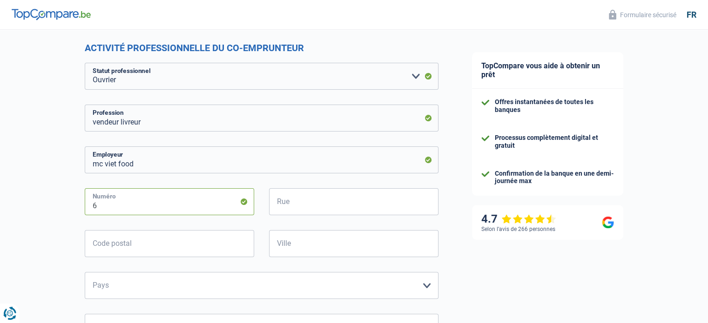
type input "6"
click at [303, 208] on input "Rue" at bounding box center [353, 201] width 169 height 27
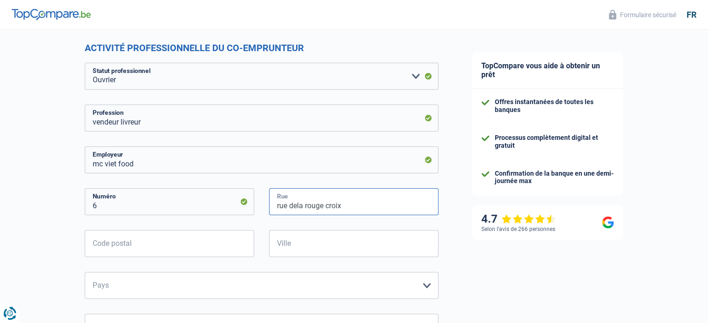
type input "rue dela rouge croix"
click at [224, 242] on input "Code postal" at bounding box center [169, 243] width 169 height 27
type input "7180"
click at [292, 251] on input "Ville" at bounding box center [353, 243] width 169 height 27
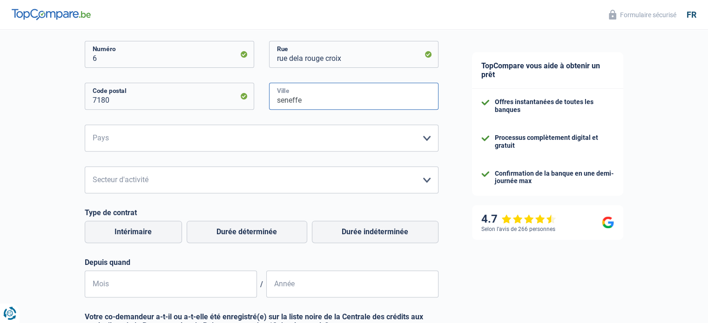
scroll to position [345, 0]
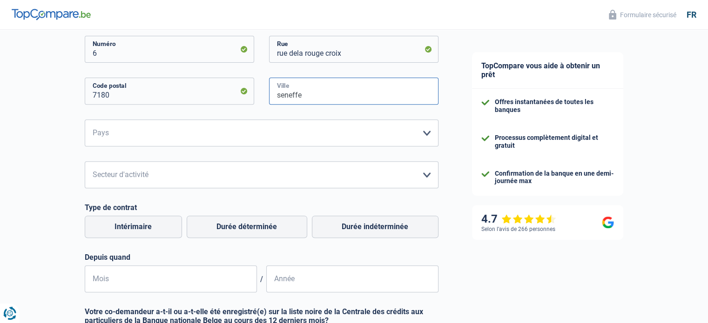
type input "seneffe"
click at [428, 129] on select "[GEOGRAPHIC_DATA] [GEOGRAPHIC_DATA] [GEOGRAPHIC_DATA] [GEOGRAPHIC_DATA] [GEOGRA…" at bounding box center [262, 133] width 354 height 27
click at [411, 129] on select "[GEOGRAPHIC_DATA] [GEOGRAPHIC_DATA] [GEOGRAPHIC_DATA] [GEOGRAPHIC_DATA] [GEOGRA…" at bounding box center [262, 133] width 354 height 27
select select "BE"
click at [85, 120] on select "[GEOGRAPHIC_DATA] [GEOGRAPHIC_DATA] [GEOGRAPHIC_DATA] [GEOGRAPHIC_DATA] [GEOGRA…" at bounding box center [262, 133] width 354 height 27
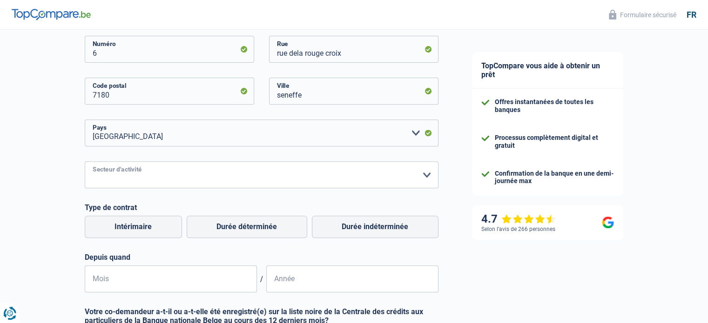
click at [262, 180] on select "Agriculture/Pêche Industrie Horeca Courier/Fitness/Taxi Construction Banques/As…" at bounding box center [262, 174] width 354 height 27
select select "smallCompanies"
click at [85, 161] on select "Agriculture/Pêche Industrie Horeca Courier/Fitness/Taxi Construction Banques/As…" at bounding box center [262, 174] width 354 height 27
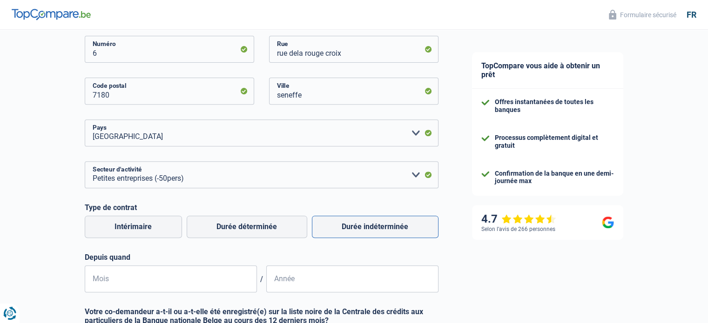
click at [363, 236] on label "Durée indéterminée" at bounding box center [375, 227] width 127 height 22
click at [363, 236] on input "Durée indéterminée" at bounding box center [375, 227] width 127 height 22
radio input "true"
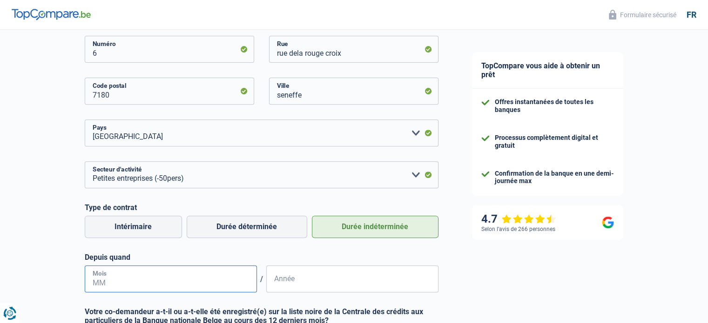
click at [218, 275] on input "Mois" at bounding box center [171, 279] width 172 height 27
type input "04"
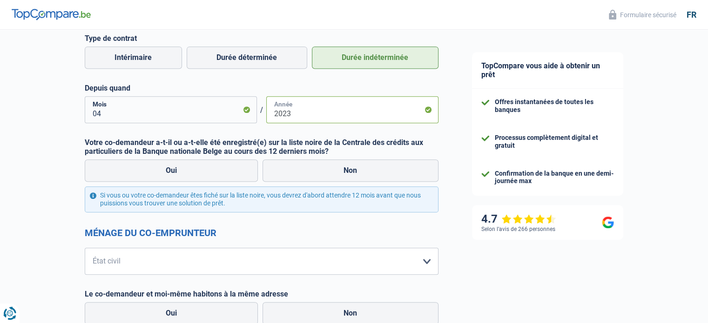
scroll to position [518, 0]
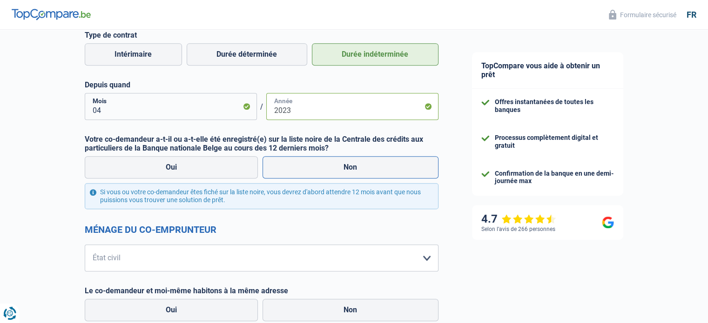
type input "2023"
click at [340, 166] on label "Non" at bounding box center [350, 167] width 176 height 22
click at [340, 166] on input "Non" at bounding box center [350, 167] width 176 height 22
radio input "true"
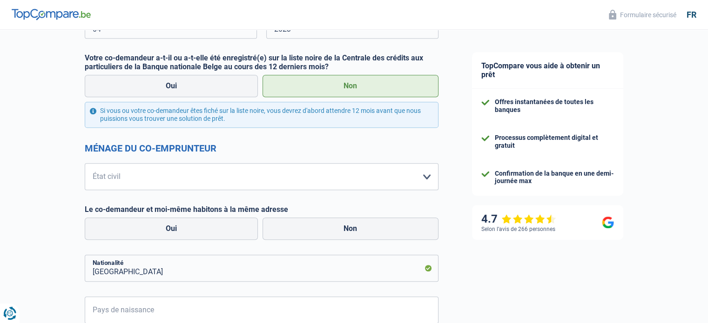
scroll to position [618, 0]
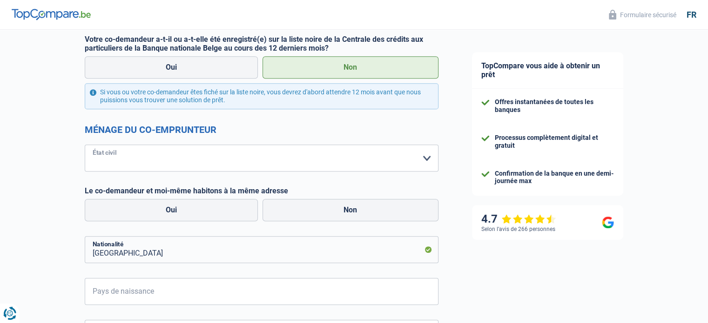
click at [294, 158] on select "[PERSON_NAME](e) Cohabitant(e) légal(e) Divorcé(e) Veuf(ve) Séparé (de fait) Ve…" at bounding box center [262, 158] width 354 height 27
select select "single"
click at [85, 145] on select "[PERSON_NAME](e) Cohabitant(e) légal(e) Divorcé(e) Veuf(ve) Séparé (de fait) Ve…" at bounding box center [262, 158] width 354 height 27
click at [200, 213] on label "Oui" at bounding box center [172, 210] width 174 height 22
click at [200, 213] on input "Oui" at bounding box center [172, 210] width 174 height 22
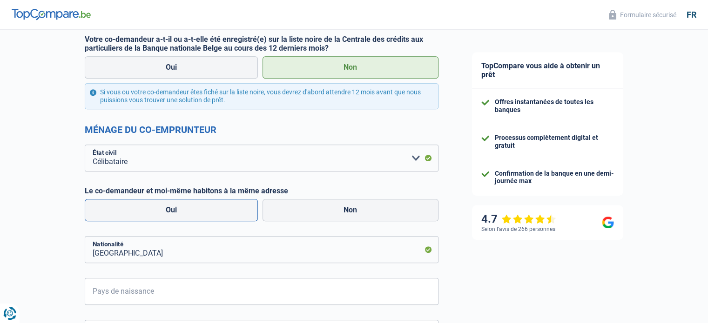
radio input "true"
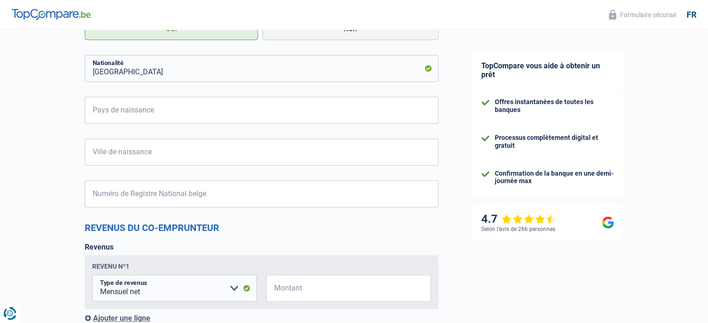
scroll to position [801, 0]
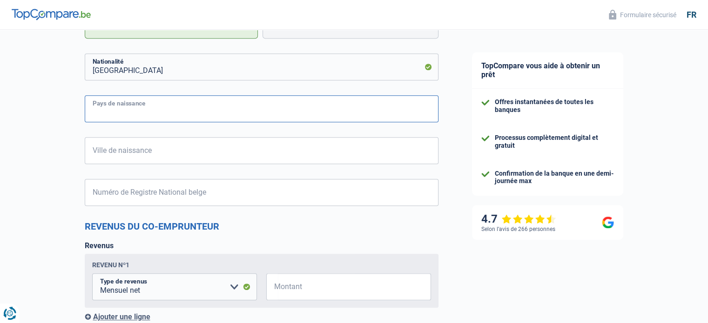
click at [235, 116] on input "Pays de naissance" at bounding box center [262, 108] width 354 height 27
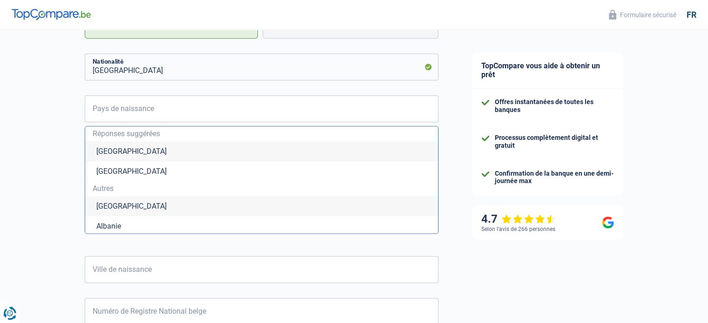
click at [120, 153] on li "[GEOGRAPHIC_DATA]" at bounding box center [261, 151] width 353 height 20
type input "[GEOGRAPHIC_DATA]"
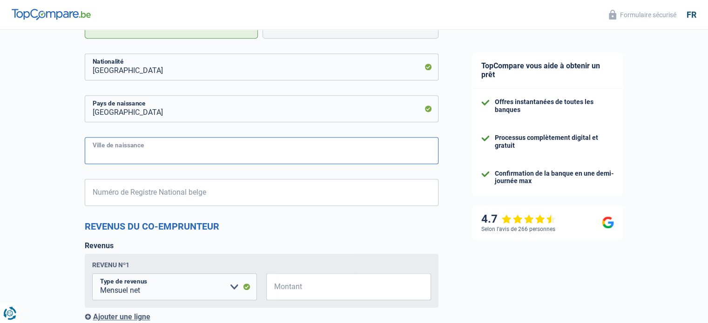
click at [118, 156] on input "Ville de naissance" at bounding box center [262, 150] width 354 height 27
type input "Nivelles"
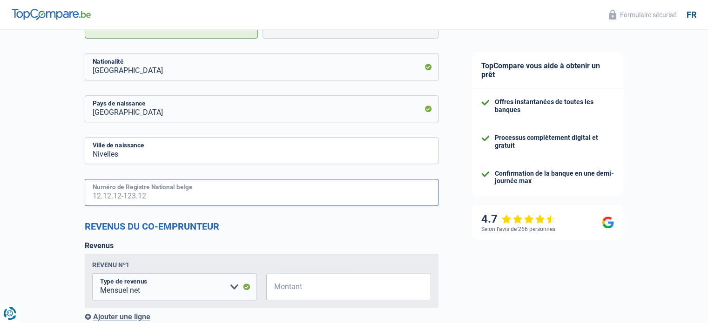
click at [134, 193] on input "Numéro de Registre National belge" at bounding box center [262, 192] width 354 height 27
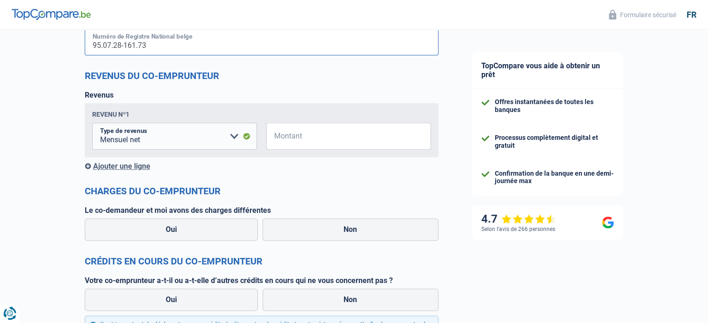
scroll to position [956, 0]
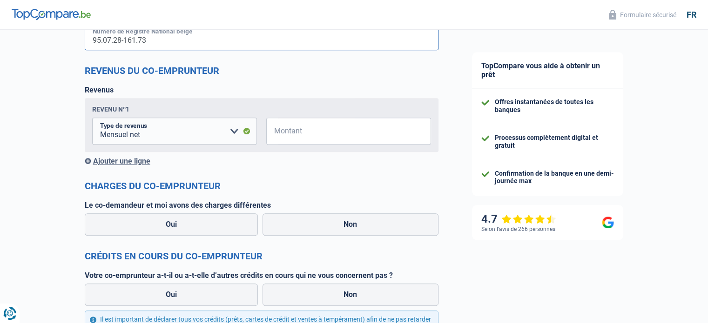
type input "95.07.28-161.73"
click at [289, 137] on input "Montant" at bounding box center [354, 131] width 153 height 27
type input "2.100"
click at [306, 233] on label "Non" at bounding box center [350, 225] width 176 height 22
click at [306, 233] on input "Non" at bounding box center [350, 225] width 176 height 22
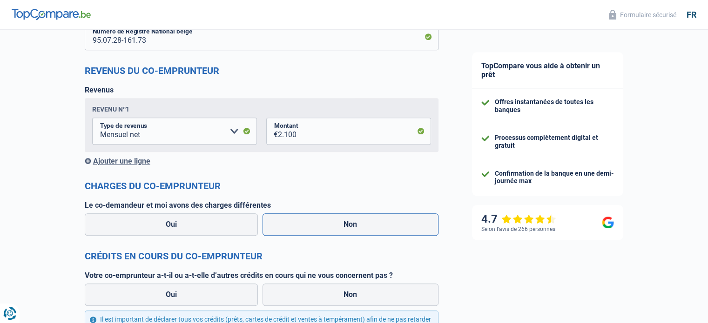
radio input "true"
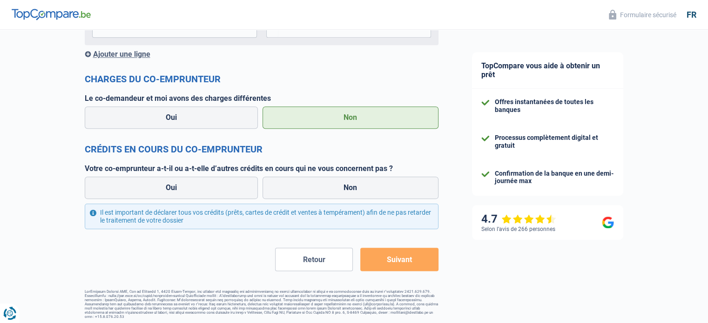
scroll to position [1068, 0]
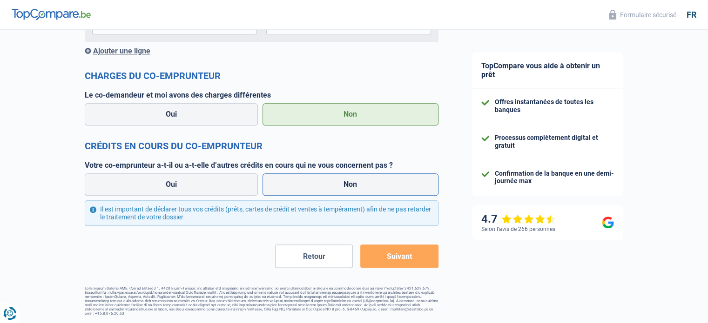
click at [289, 183] on label "Non" at bounding box center [350, 185] width 176 height 22
click at [289, 183] on input "Non" at bounding box center [350, 185] width 176 height 22
radio input "true"
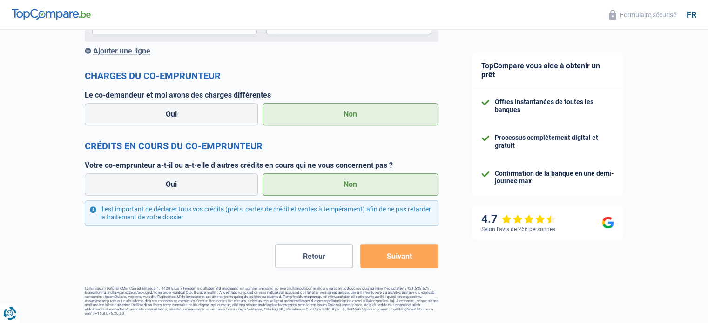
click at [413, 260] on button "Suivant" at bounding box center [399, 256] width 78 height 23
click at [387, 262] on button "Suivant" at bounding box center [399, 256] width 78 height 23
click at [197, 180] on label "Oui" at bounding box center [172, 185] width 174 height 22
click at [197, 180] on input "Oui" at bounding box center [172, 185] width 174 height 22
radio input "true"
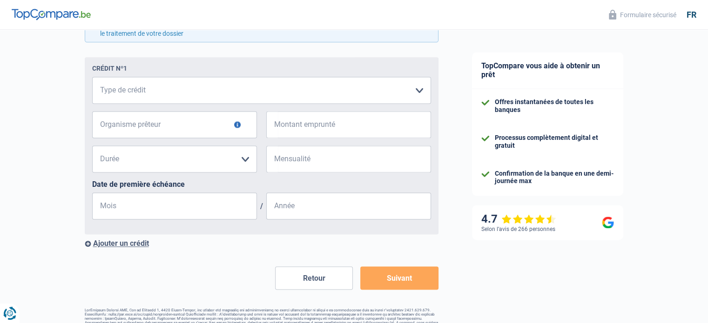
scroll to position [1274, 0]
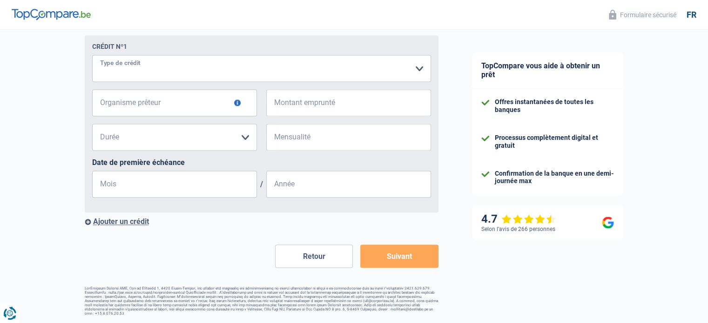
click at [146, 72] on select "Carte ou ouverture de crédit Prêt hypothécaire Vente à tempérament Prêt à tempé…" at bounding box center [261, 68] width 339 height 27
select select "personalLoan"
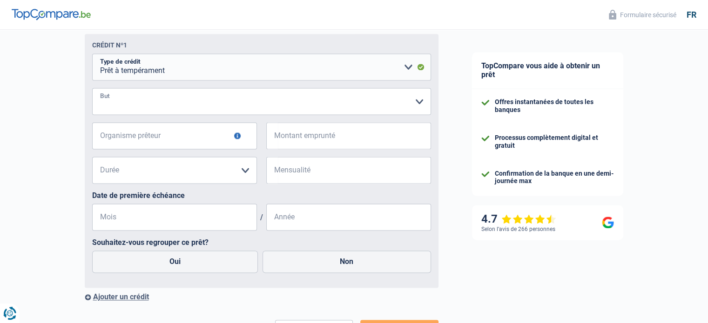
click at [207, 105] on select "Confort maison: meubles, textile, peinture, électroménager, outillage non-profe…" at bounding box center [261, 101] width 339 height 27
select select "familyEvent"
click at [92, 89] on select "Confort maison: meubles, textile, peinture, électroménager, outillage non-profe…" at bounding box center [261, 101] width 339 height 27
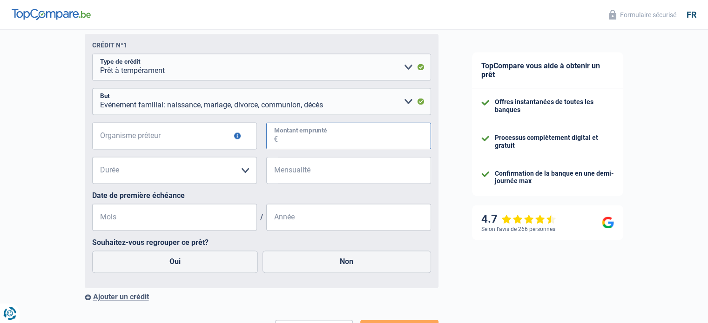
click at [311, 136] on input "Montant emprunté" at bounding box center [354, 135] width 153 height 27
type input "30.000"
click at [175, 140] on input "Organisme prêteur" at bounding box center [174, 135] width 165 height 27
type input "ing"
click at [134, 175] on select "12 mois 18 mois 24 mois 30 mois 36 mois 42 mois 48 mois 60 mois 72 mois 84 mois…" at bounding box center [174, 170] width 165 height 27
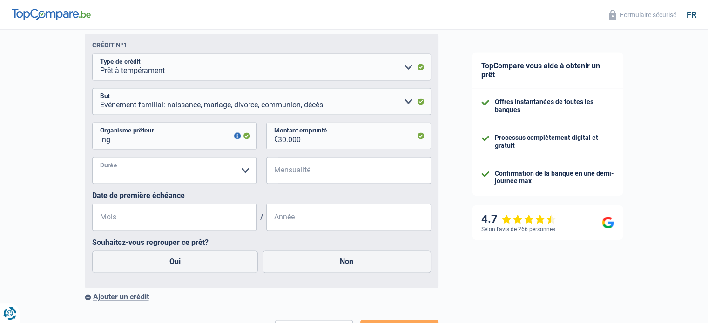
select select "84"
click at [92, 158] on select "12 mois 18 mois 24 mois 30 mois 36 mois 42 mois 48 mois 60 mois 72 mois 84 mois…" at bounding box center [174, 170] width 165 height 27
click at [327, 178] on input "Mensualité" at bounding box center [354, 170] width 153 height 27
type input "461"
click at [189, 216] on input "Mois" at bounding box center [174, 217] width 165 height 27
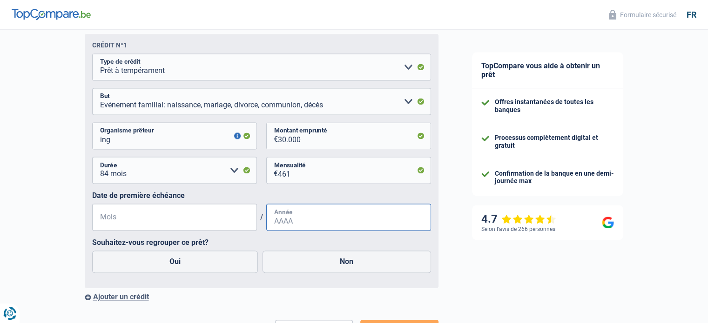
type input "06"
click at [277, 228] on input "Année" at bounding box center [348, 217] width 165 height 27
type input "2025"
click at [216, 262] on label "Oui" at bounding box center [175, 262] width 166 height 22
click at [216, 262] on input "Oui" at bounding box center [175, 262] width 166 height 22
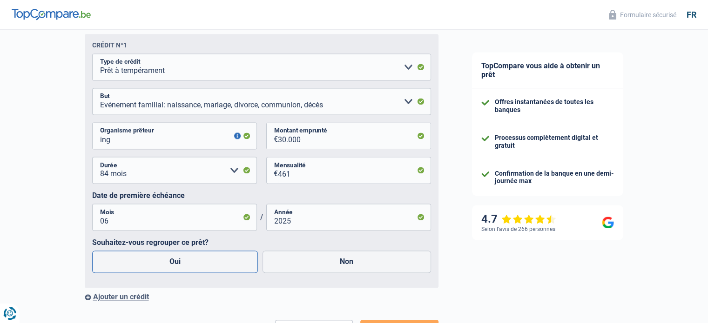
radio input "true"
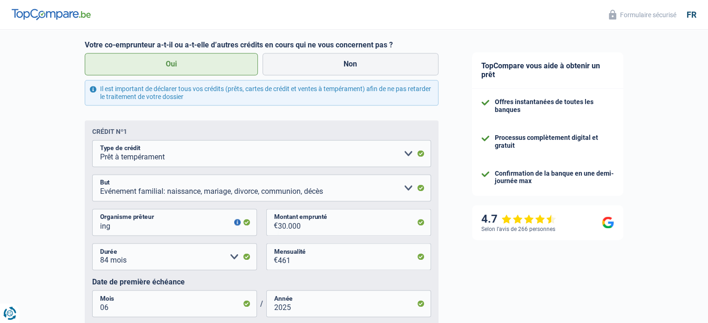
scroll to position [1146, 0]
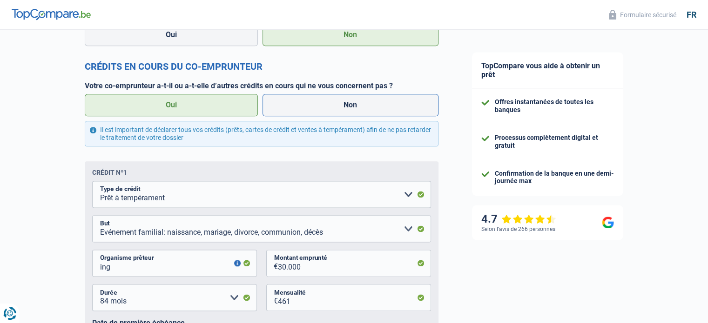
click at [407, 111] on label "Non" at bounding box center [350, 105] width 176 height 22
click at [407, 111] on input "Non" at bounding box center [350, 105] width 176 height 22
radio input "true"
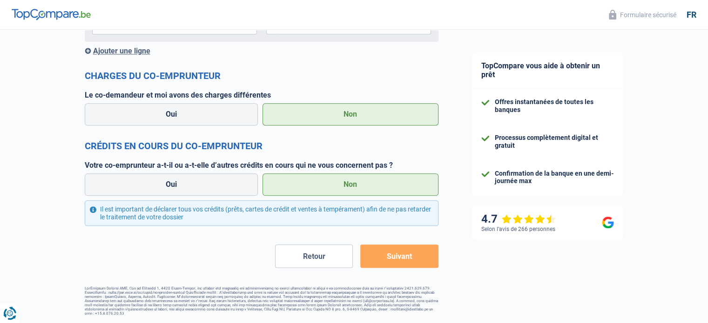
scroll to position [1068, 0]
click at [422, 249] on button "Suivant" at bounding box center [399, 256] width 78 height 23
click at [392, 264] on button "Suivant" at bounding box center [399, 256] width 78 height 23
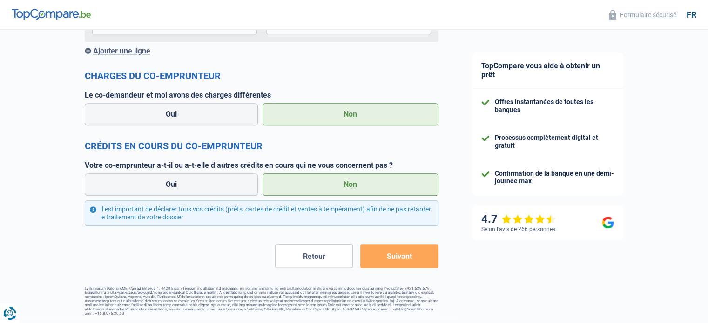
click at [392, 264] on button "Suivant" at bounding box center [399, 256] width 78 height 23
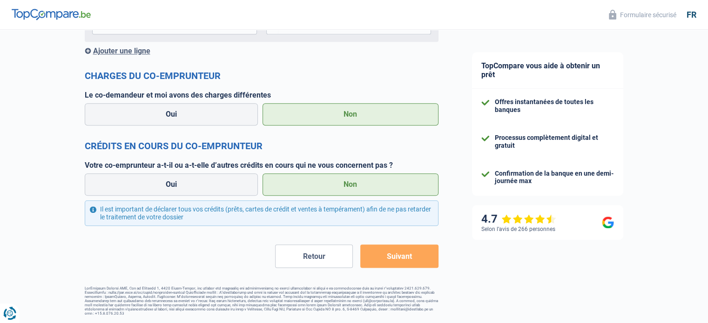
click at [392, 264] on button "Suivant" at bounding box center [399, 256] width 78 height 23
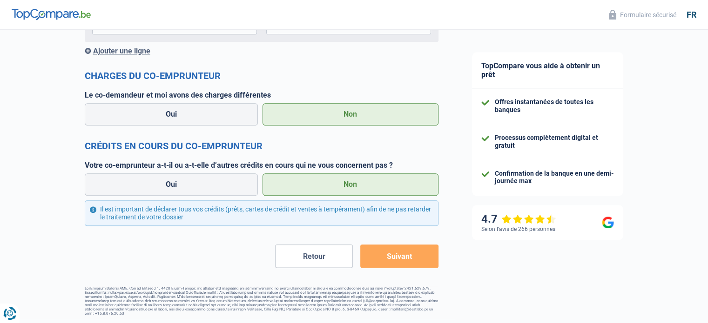
click at [392, 264] on button "Suivant" at bounding box center [399, 256] width 78 height 23
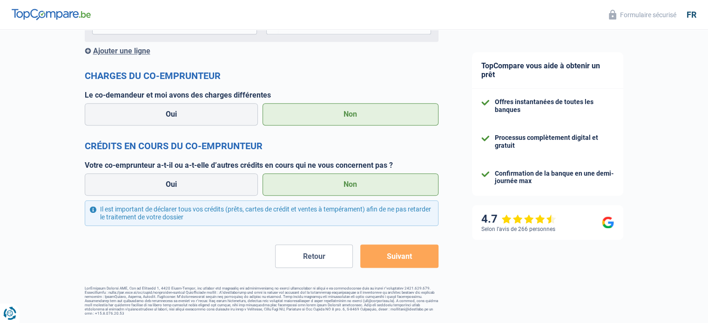
click at [392, 264] on button "Suivant" at bounding box center [399, 256] width 78 height 23
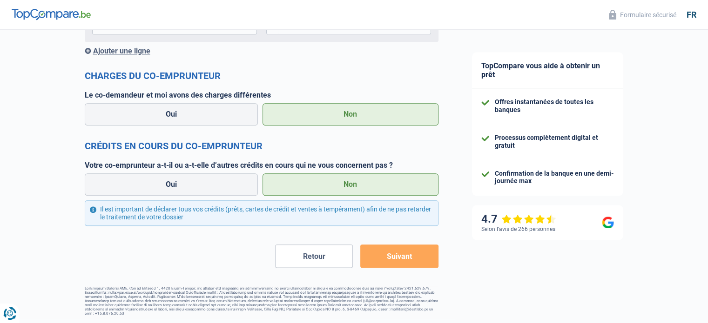
click at [408, 253] on button "Suivant" at bounding box center [399, 256] width 78 height 23
click at [386, 257] on button "Suivant" at bounding box center [399, 256] width 78 height 23
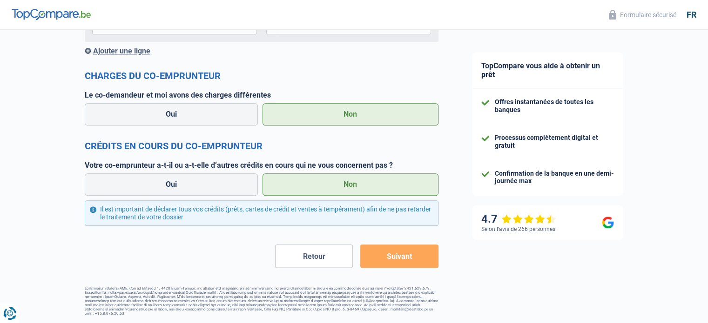
click at [386, 257] on button "Suivant" at bounding box center [399, 256] width 78 height 23
click at [420, 265] on button "Suivant" at bounding box center [399, 256] width 78 height 23
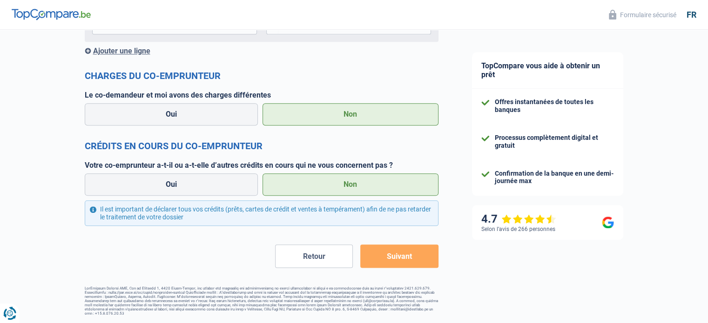
click at [420, 265] on button "Suivant" at bounding box center [399, 256] width 78 height 23
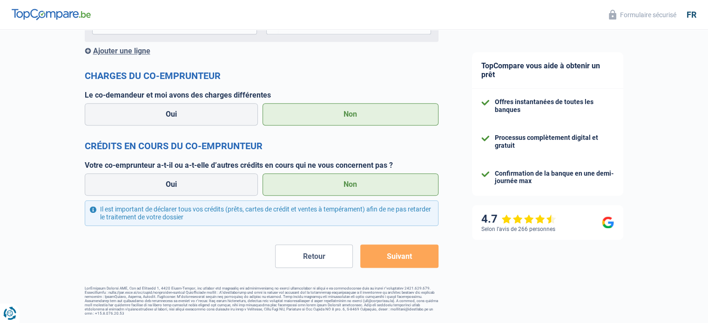
click at [420, 265] on button "Suivant" at bounding box center [399, 256] width 78 height 23
click at [394, 263] on button "Suivant" at bounding box center [399, 256] width 78 height 23
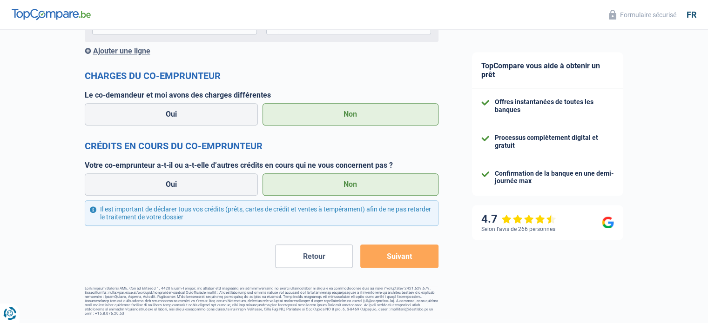
click at [394, 263] on button "Suivant" at bounding box center [399, 256] width 78 height 23
drag, startPoint x: 394, startPoint y: 263, endPoint x: 489, endPoint y: 113, distance: 177.7
click at [394, 262] on button "Suivant" at bounding box center [399, 256] width 78 height 23
